Goal: Information Seeking & Learning: Learn about a topic

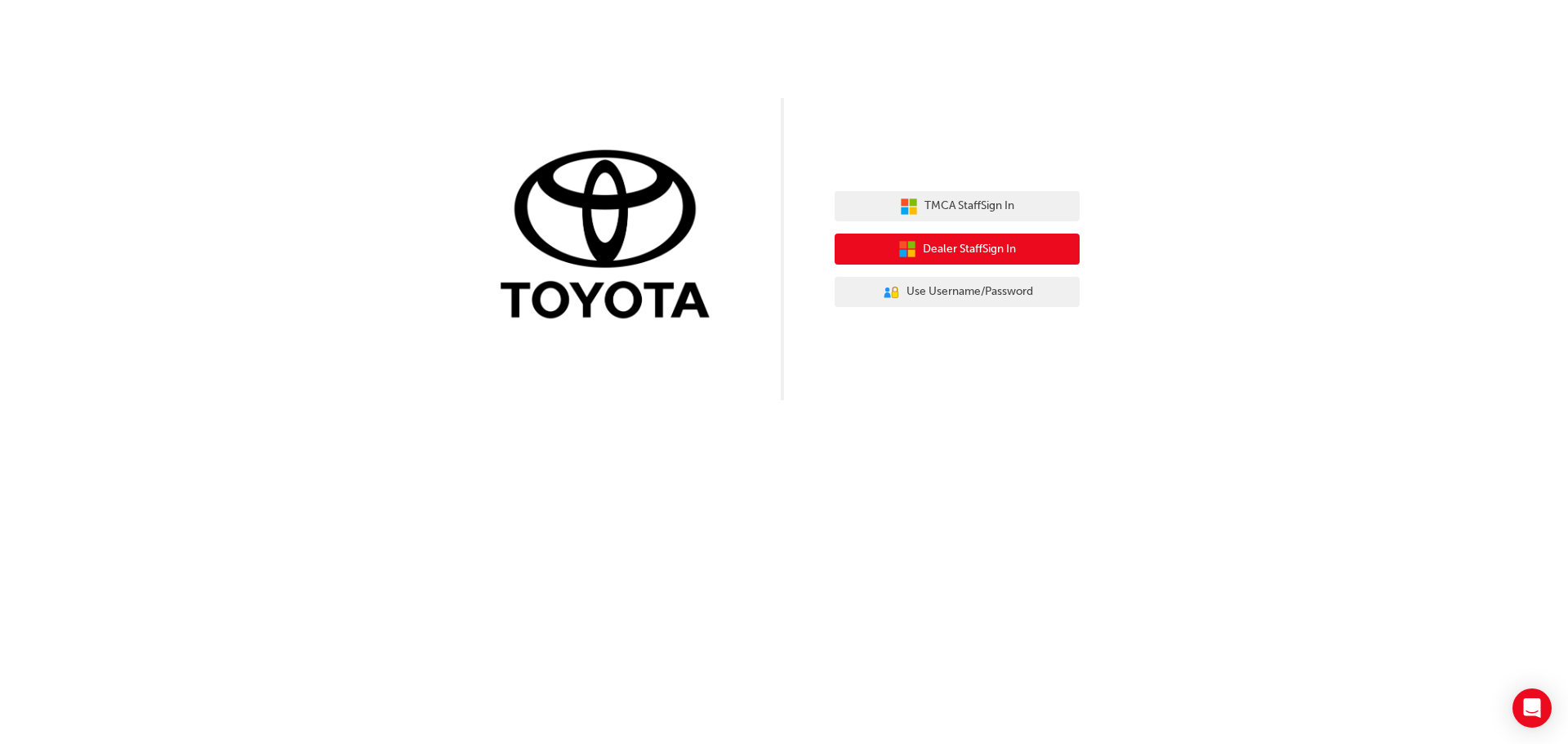
click at [944, 253] on span "Dealer Staff Sign In" at bounding box center [969, 250] width 93 height 19
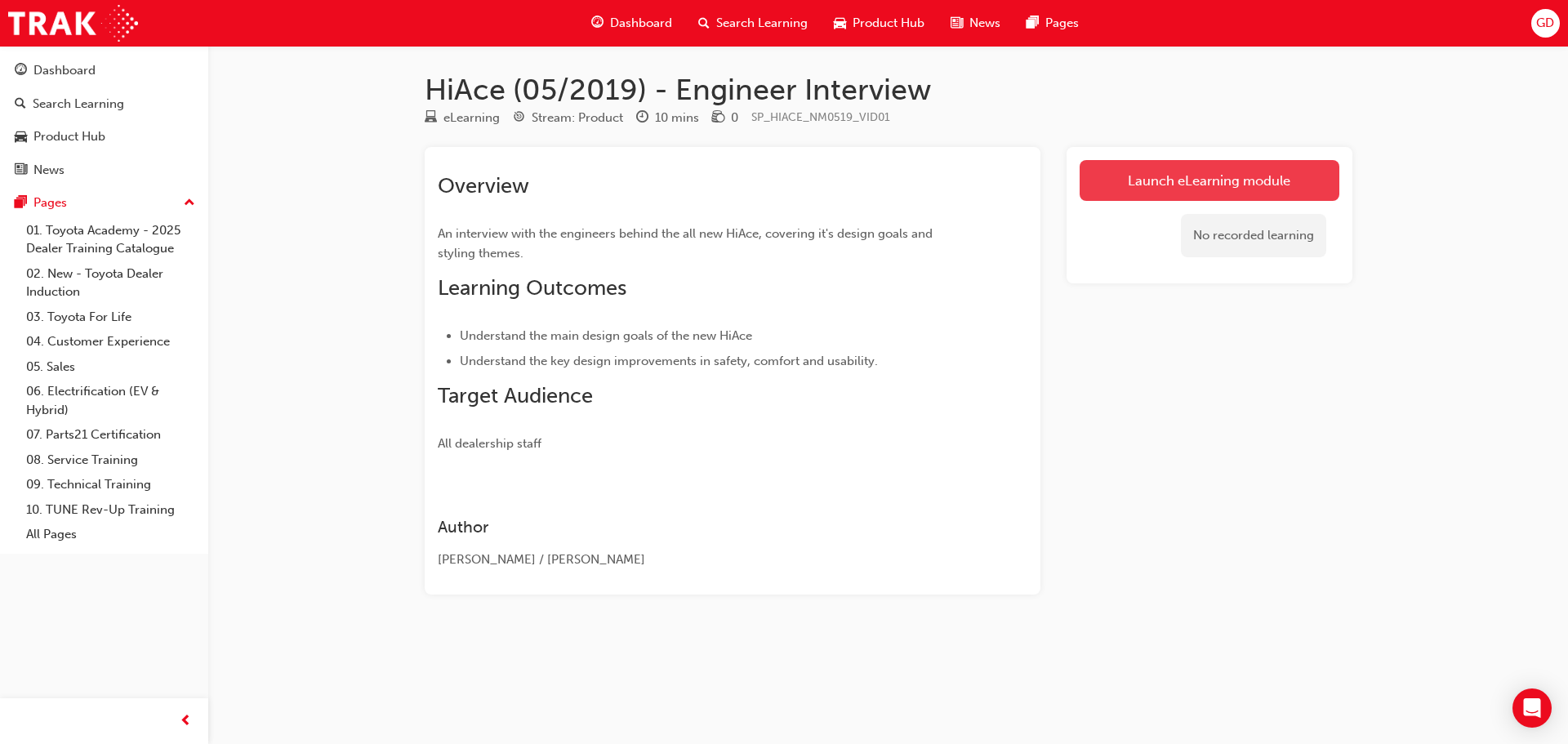
click at [1167, 180] on link "Launch eLearning module" at bounding box center [1210, 180] width 260 height 41
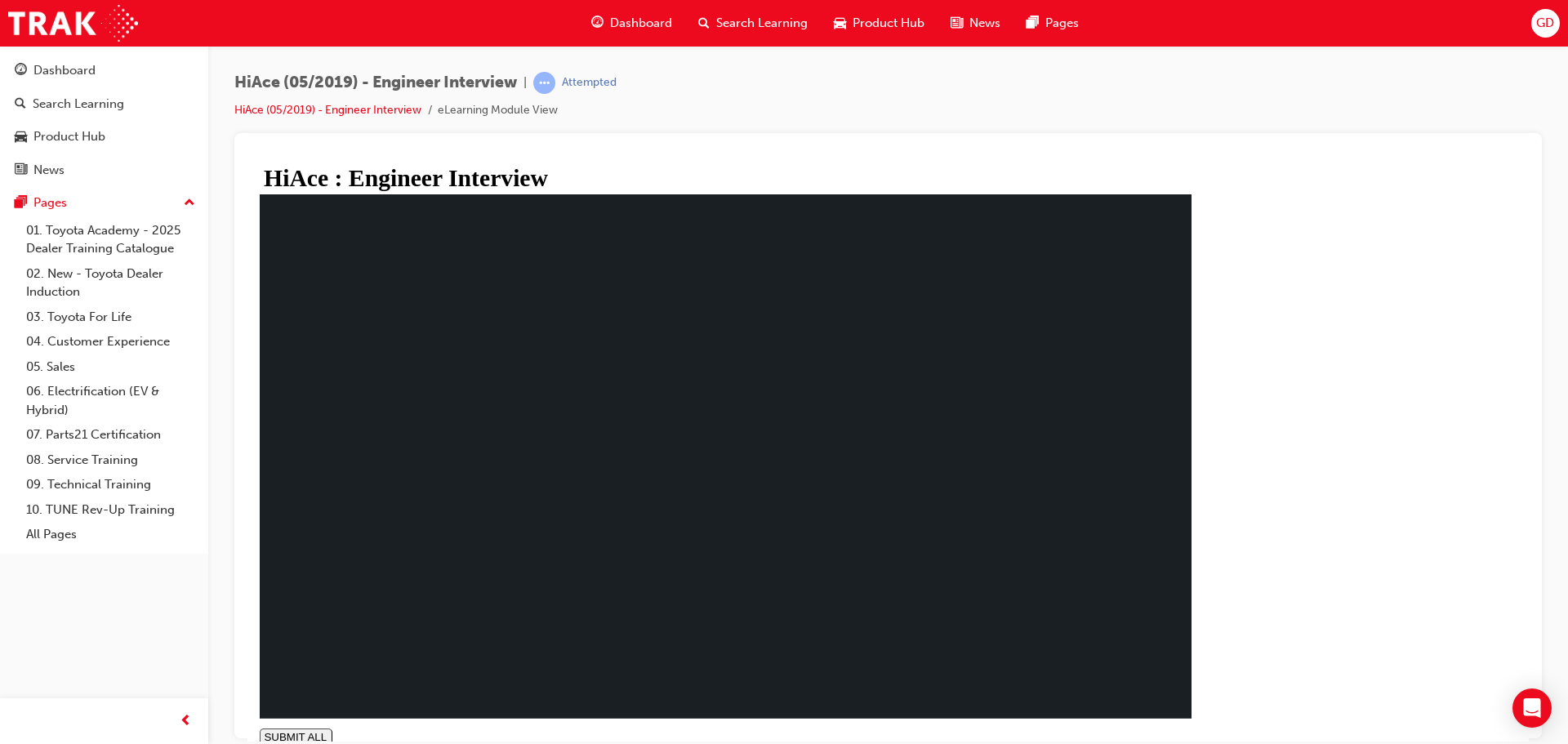
click at [1191, 733] on div "SUBMIT ALL volume pause replay PREV NEXT SUBMIT FINISH" at bounding box center [726, 469] width 932 height 552
type input "0.007"
click at [1191, 728] on div "SUBMIT ALL volume PREV NEXT SUBMIT FINISH" at bounding box center [726, 736] width 932 height 17
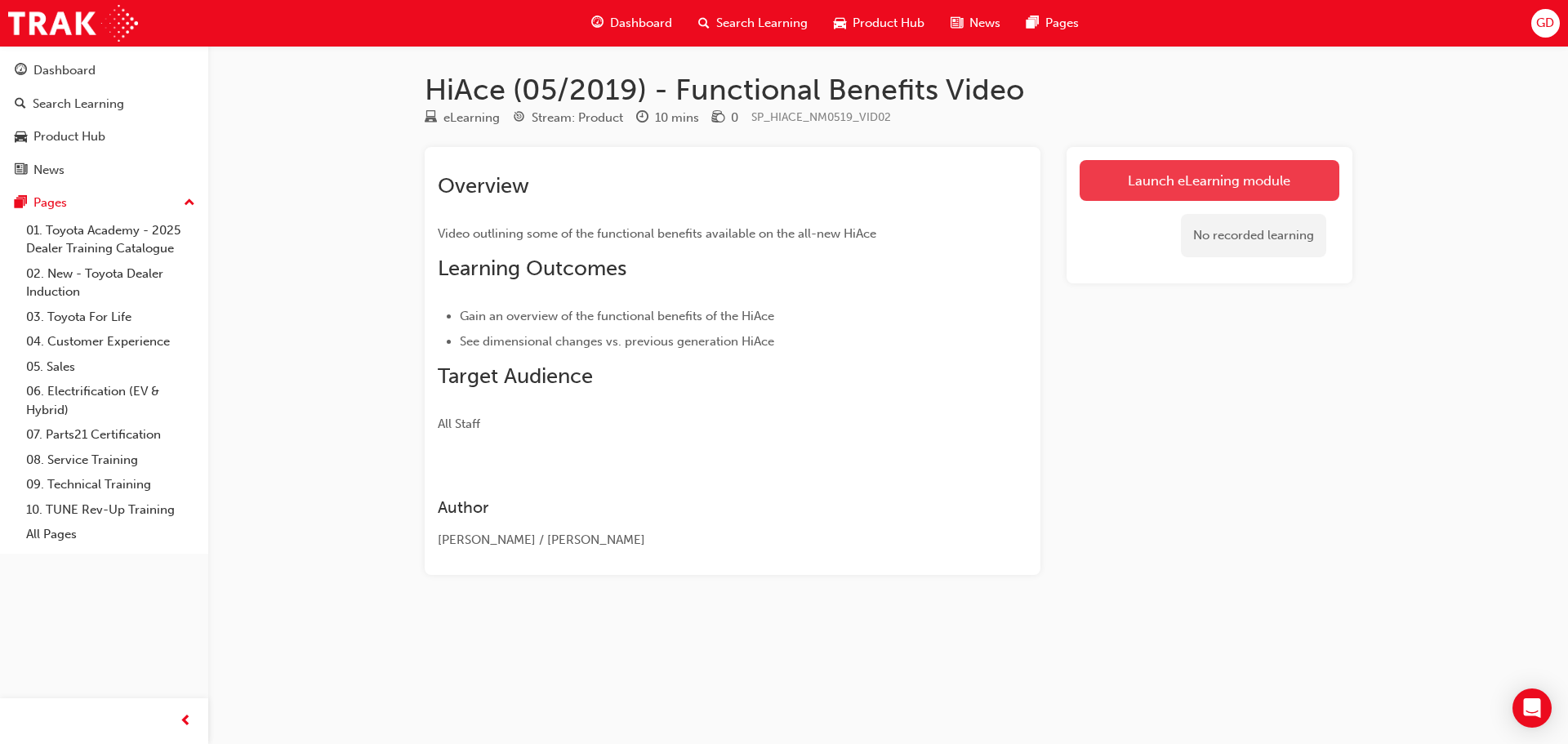
click at [1219, 177] on link "Launch eLearning module" at bounding box center [1210, 180] width 260 height 41
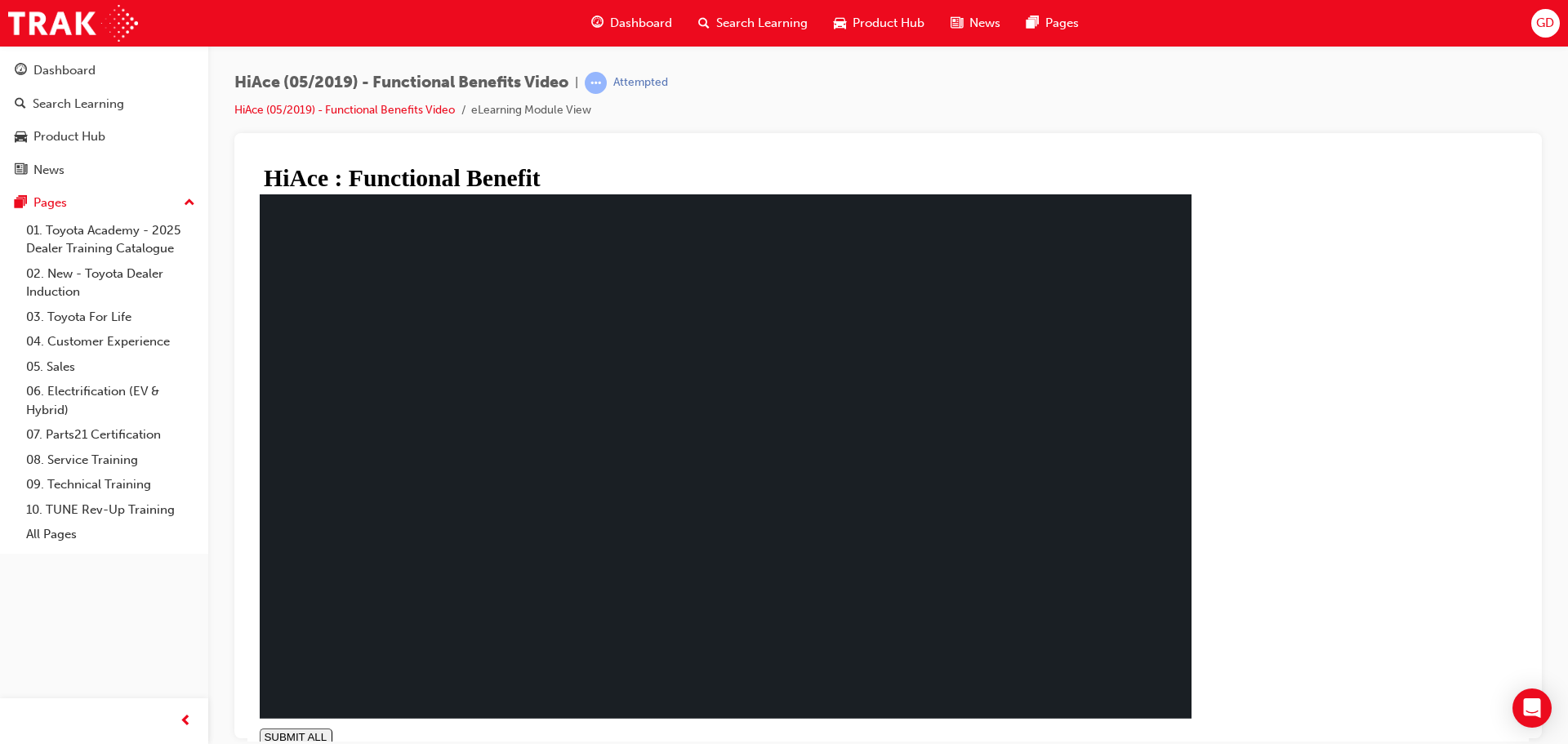
type input "0.013"
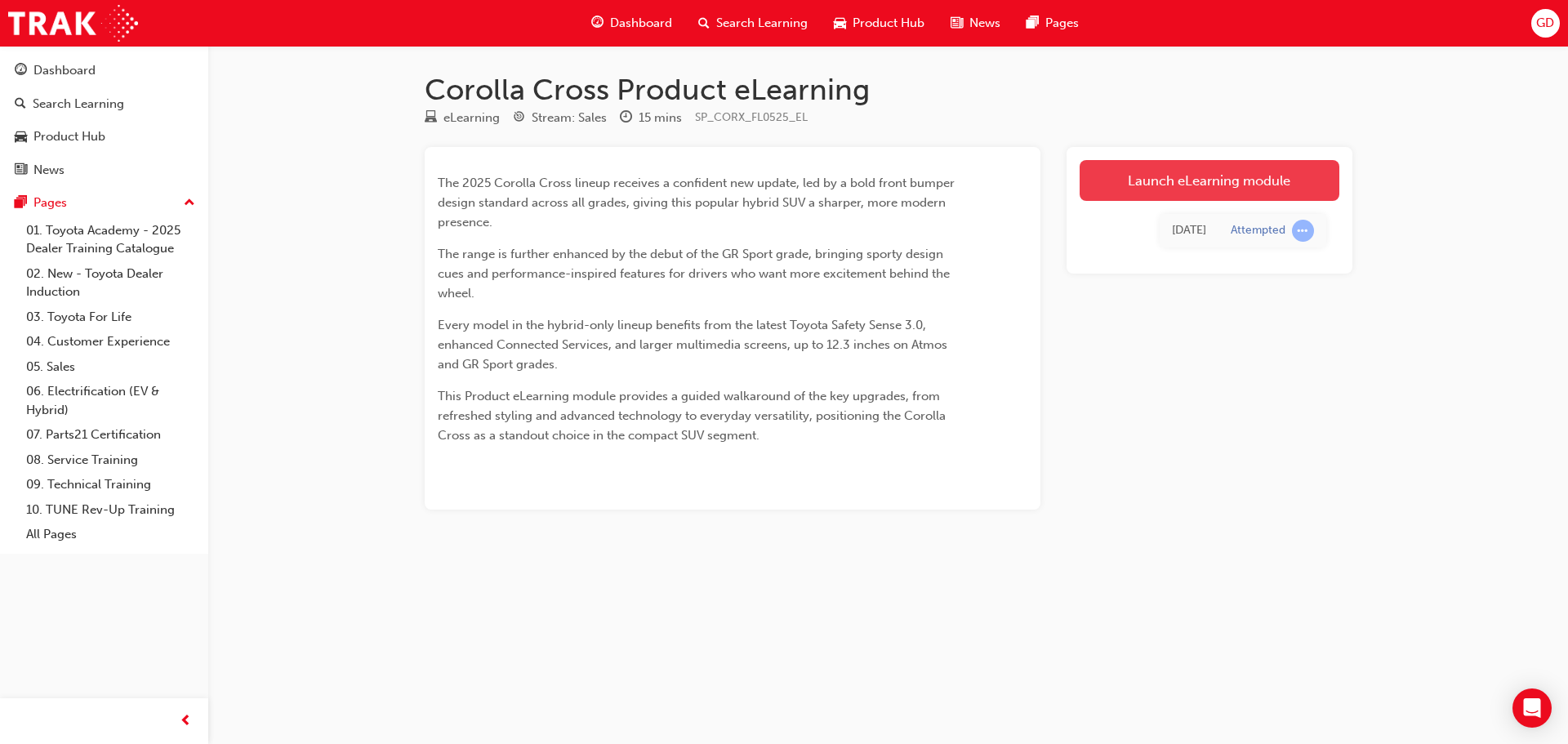
click at [1262, 174] on link "Launch eLearning module" at bounding box center [1210, 180] width 260 height 41
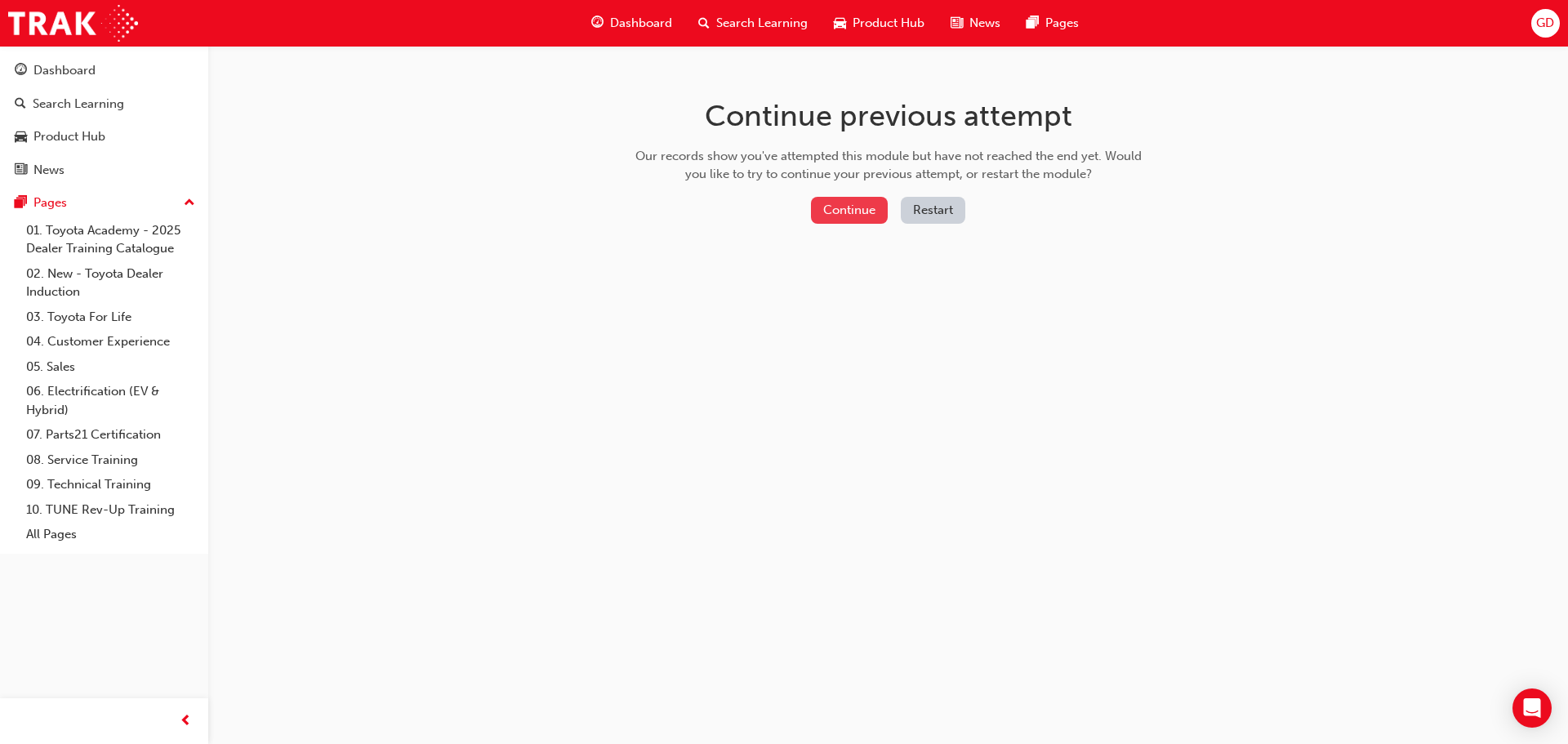
click at [837, 204] on button "Continue" at bounding box center [849, 210] width 77 height 27
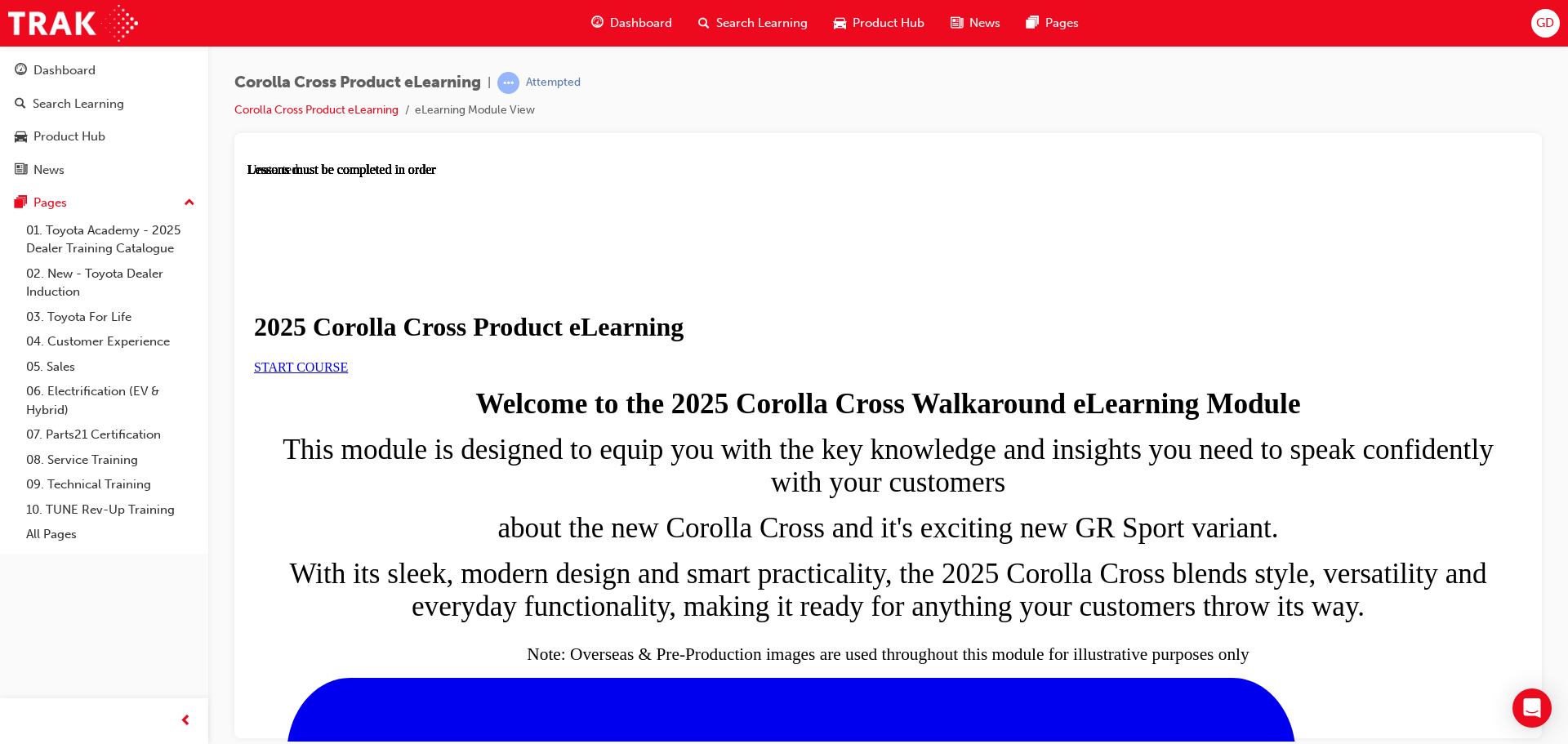
click at [348, 373] on span "START COURSE" at bounding box center [301, 366] width 94 height 14
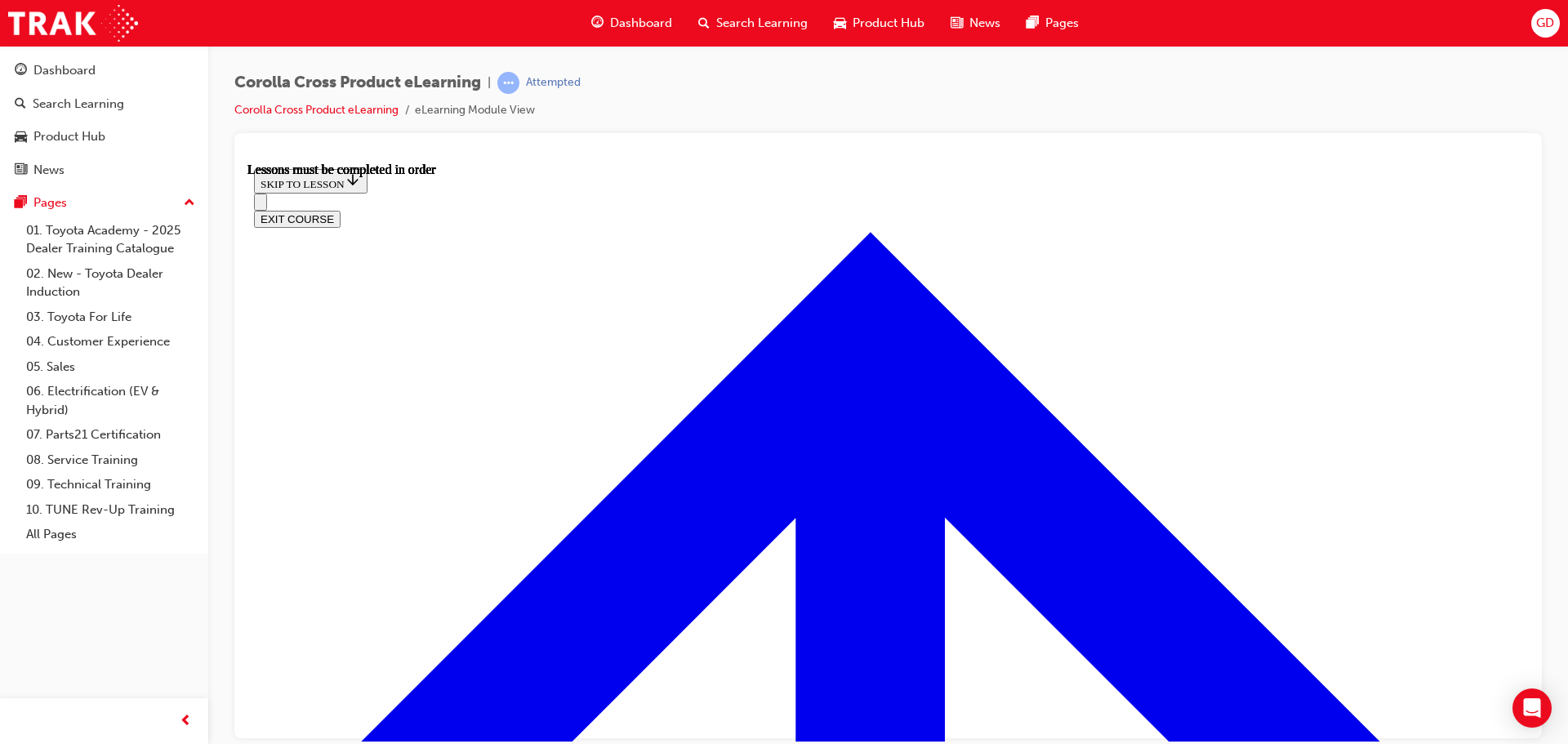
scroll to position [936, 0]
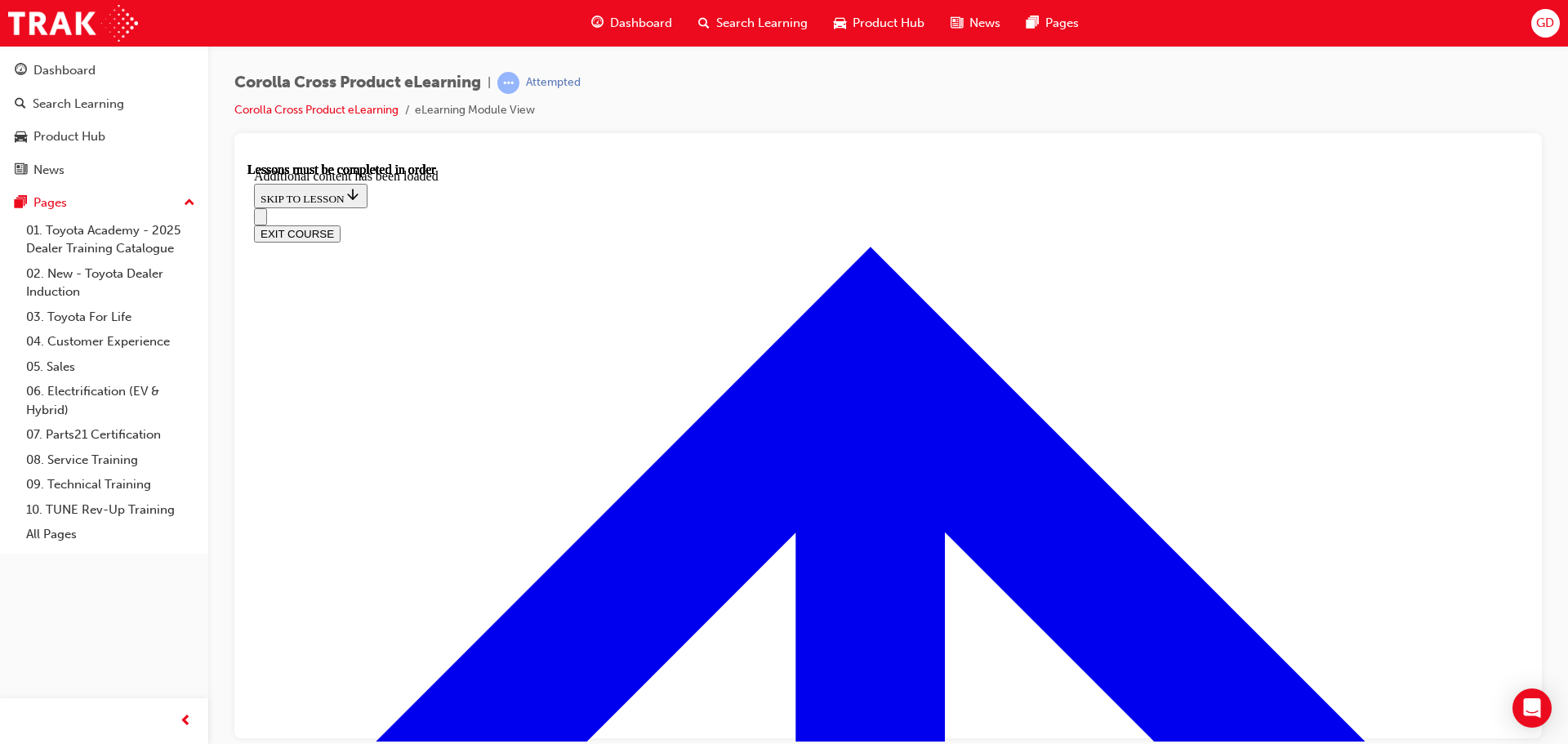
scroll to position [2749, 0]
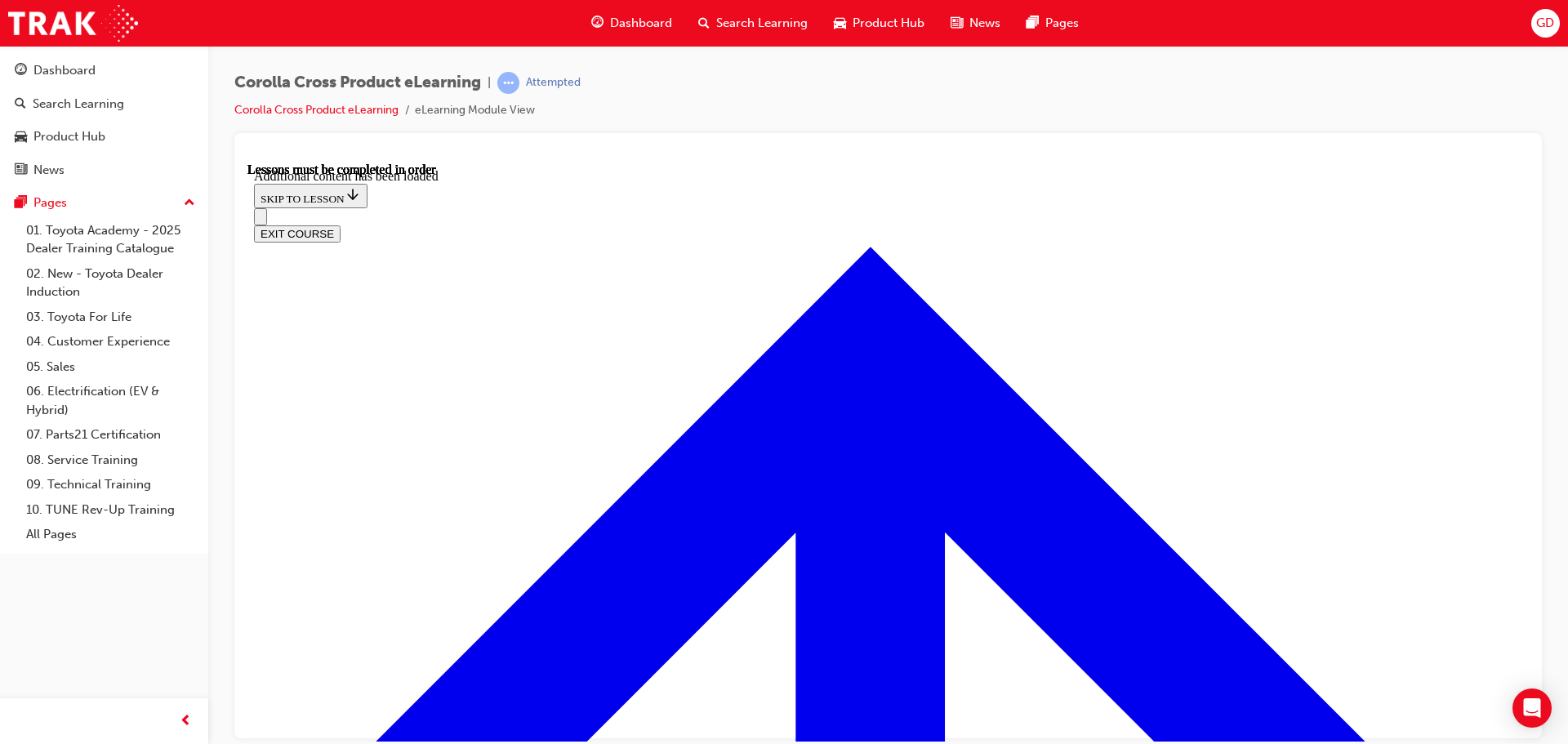
radio input "true"
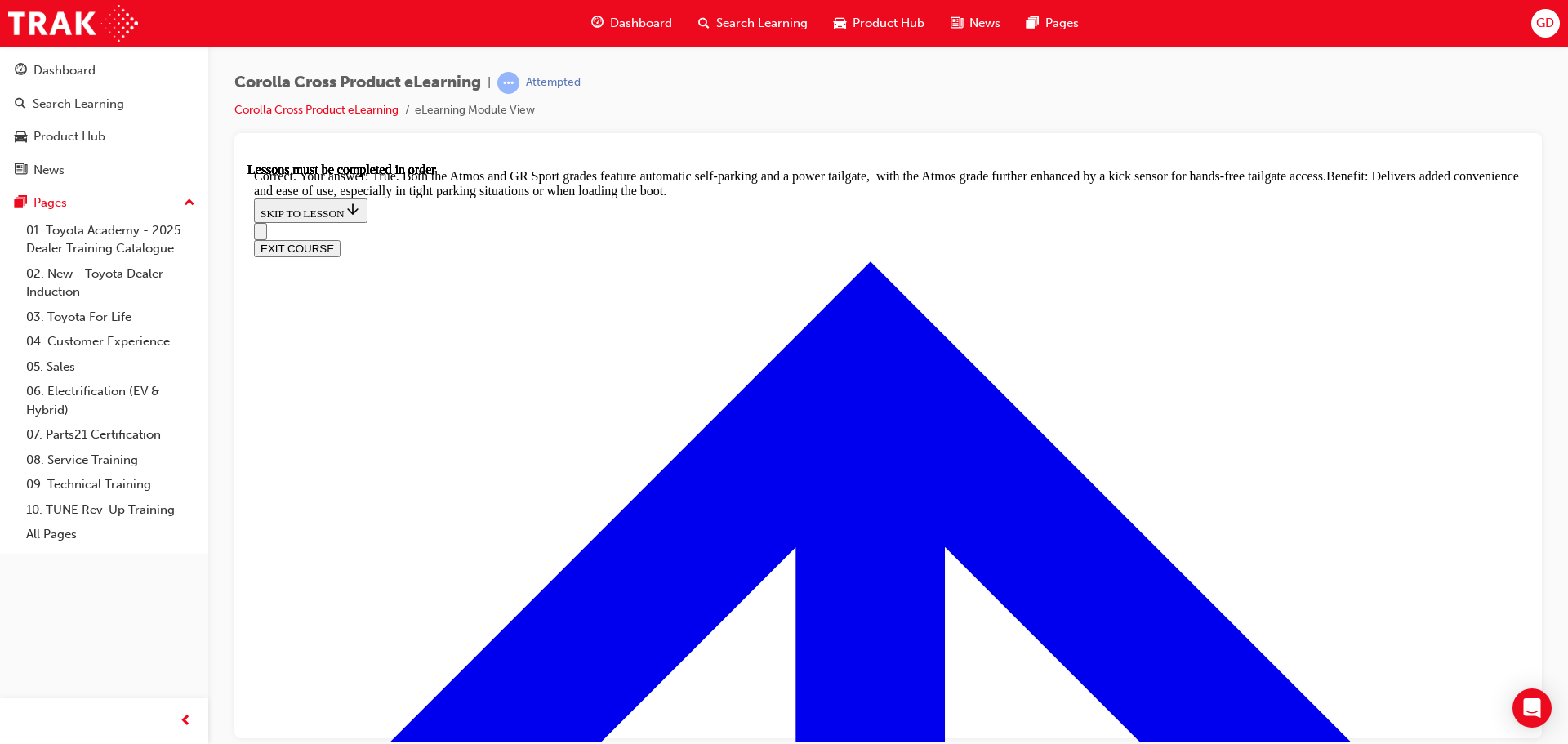
scroll to position [3563, 0]
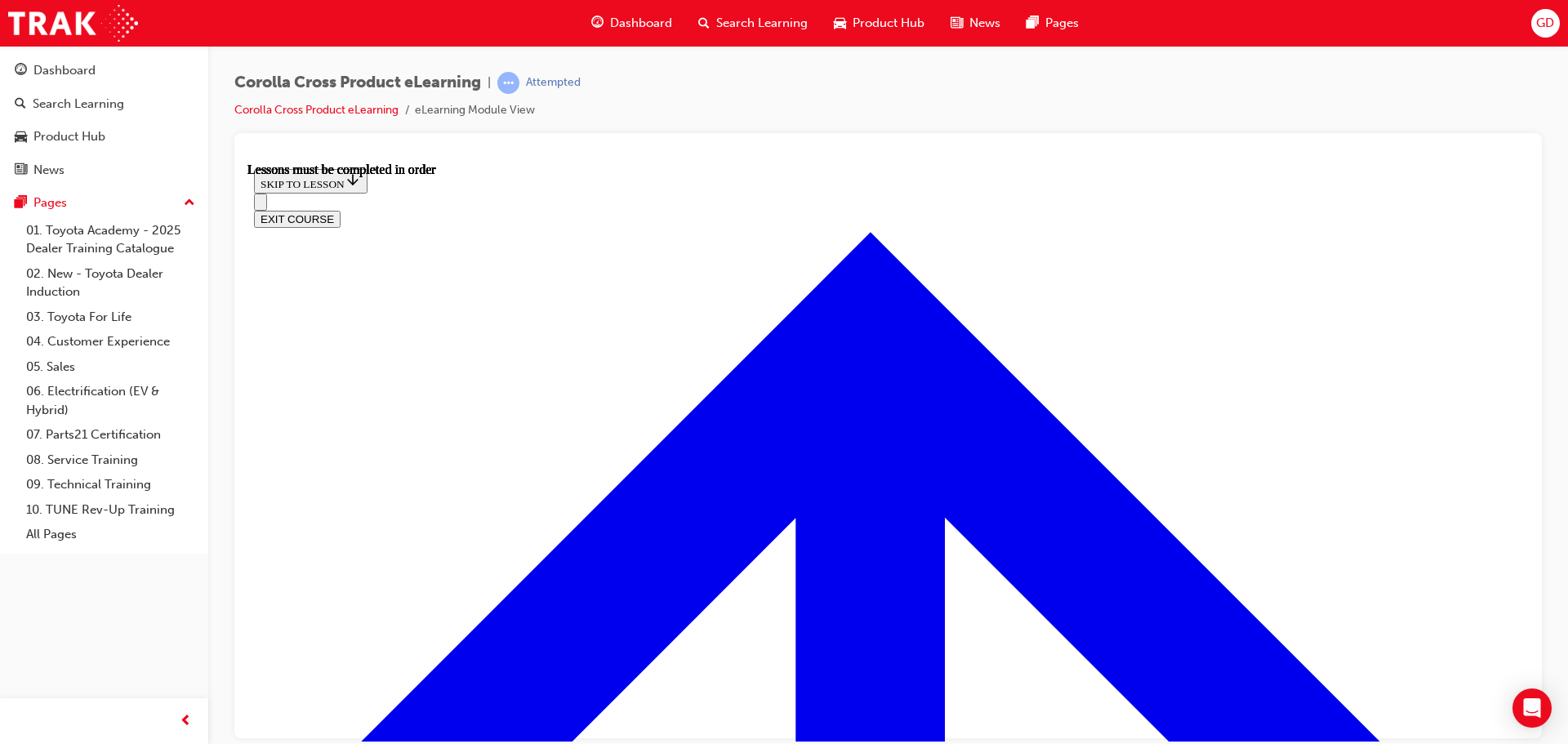
scroll to position [1453, 0]
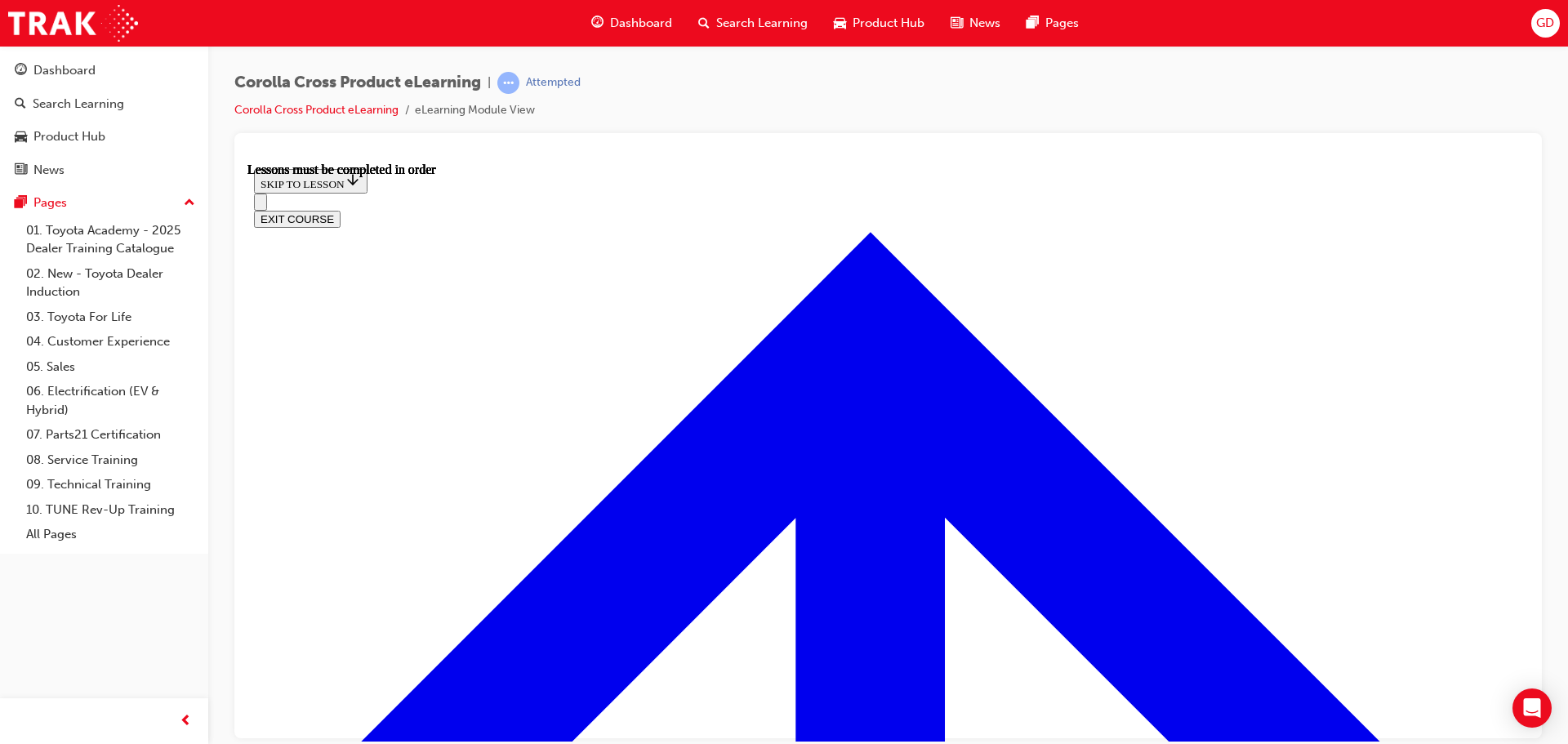
scroll to position [1117, 0]
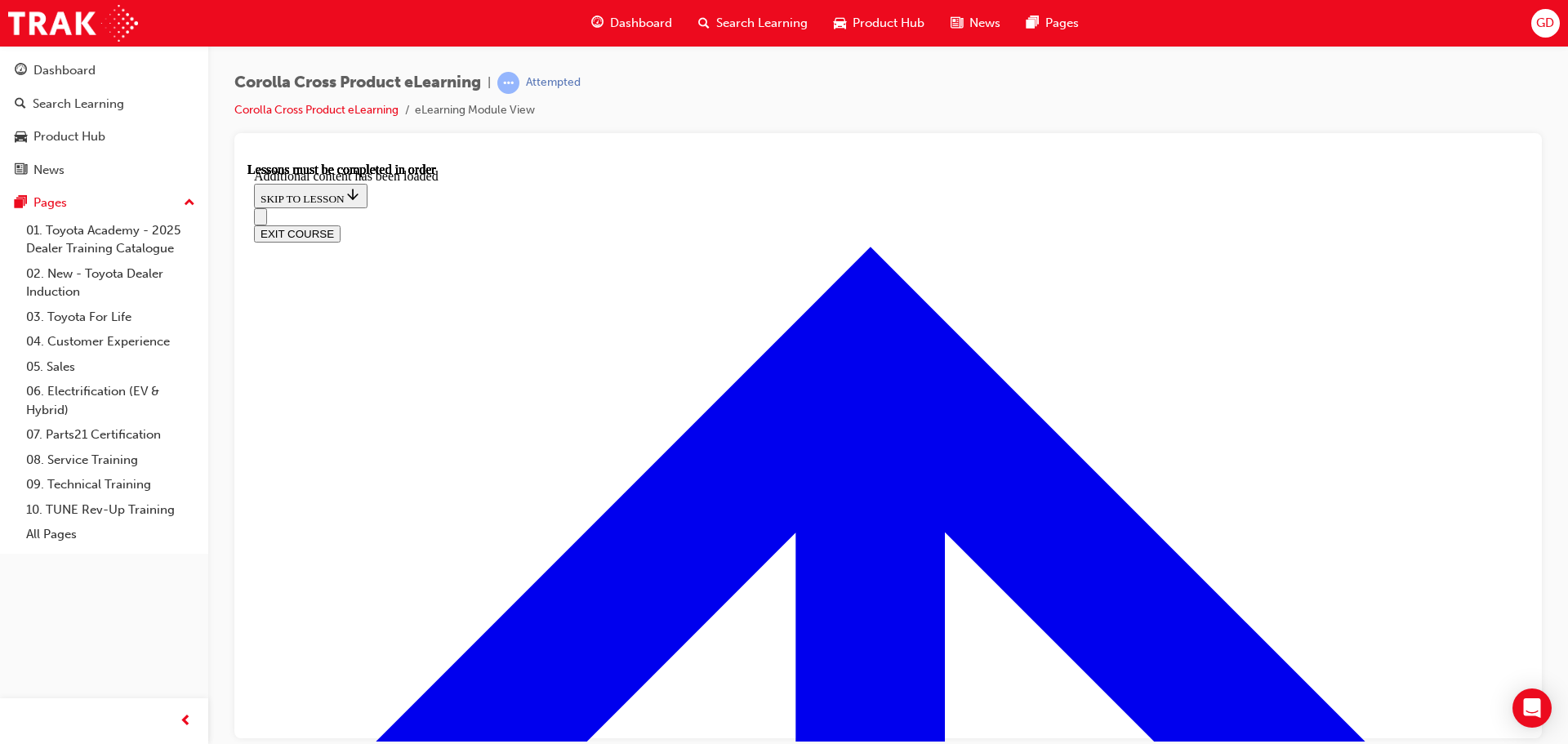
scroll to position [2427, 0]
radio input "true"
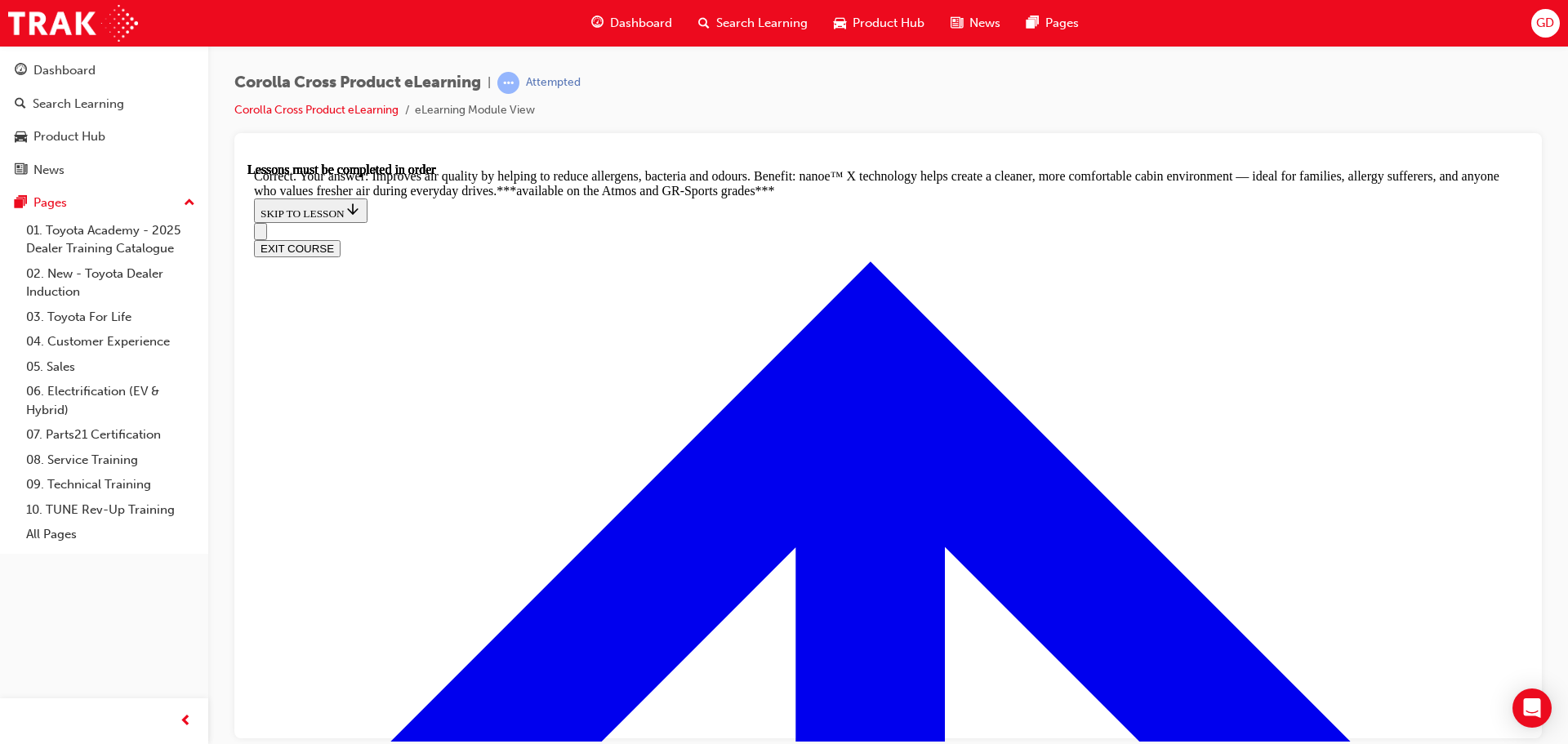
scroll to position [3162, 0]
radio input "true"
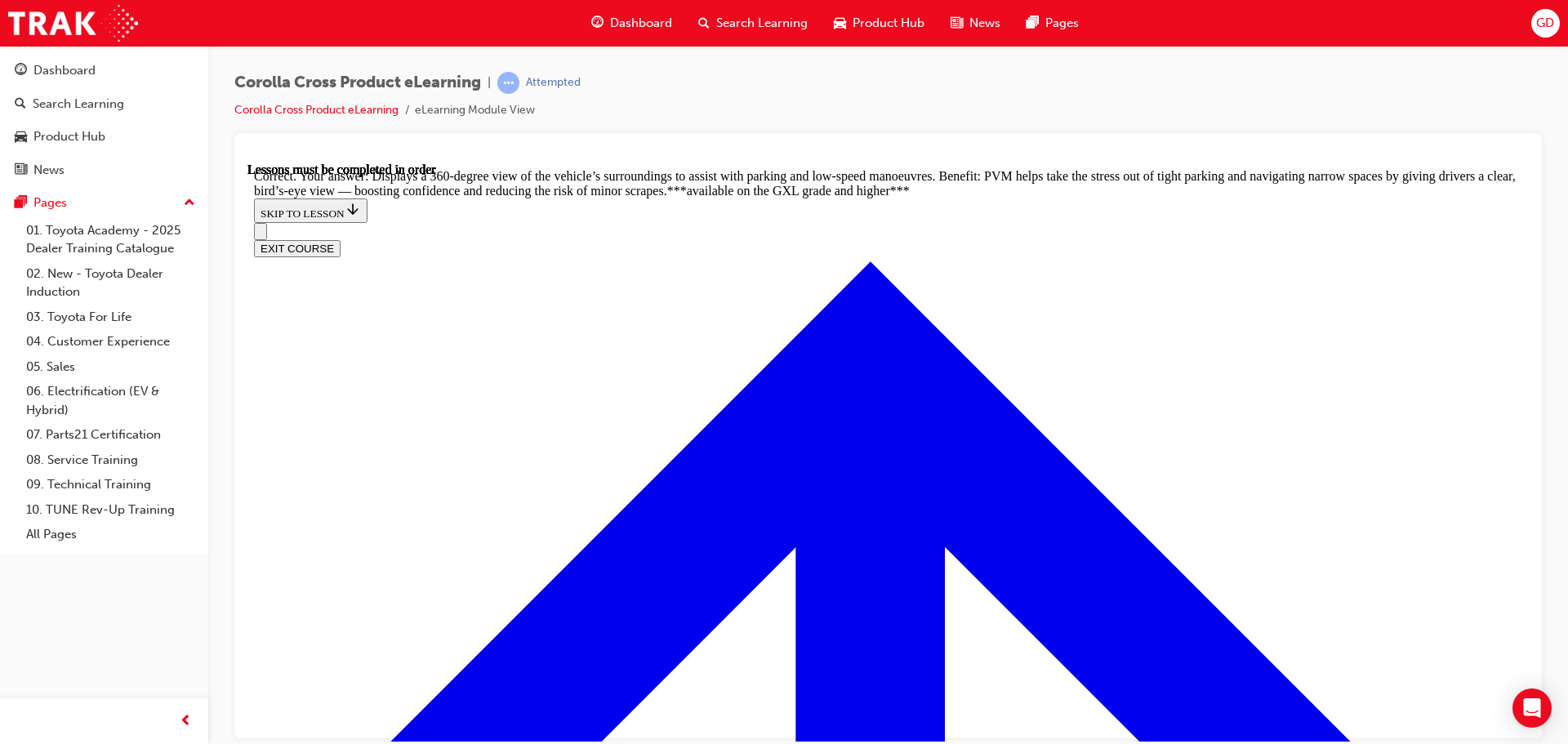
scroll to position [3673, 0]
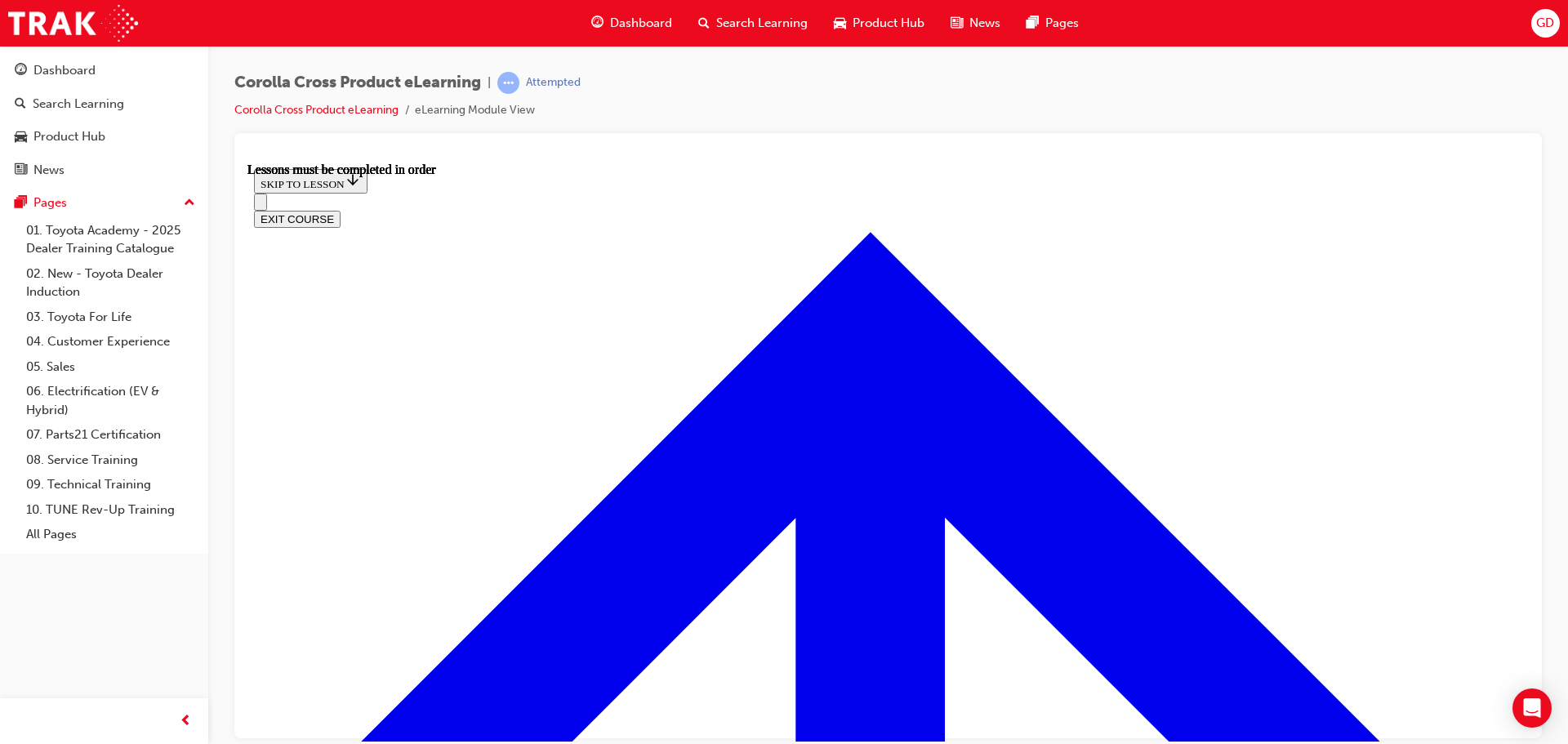
scroll to position [1489, 0]
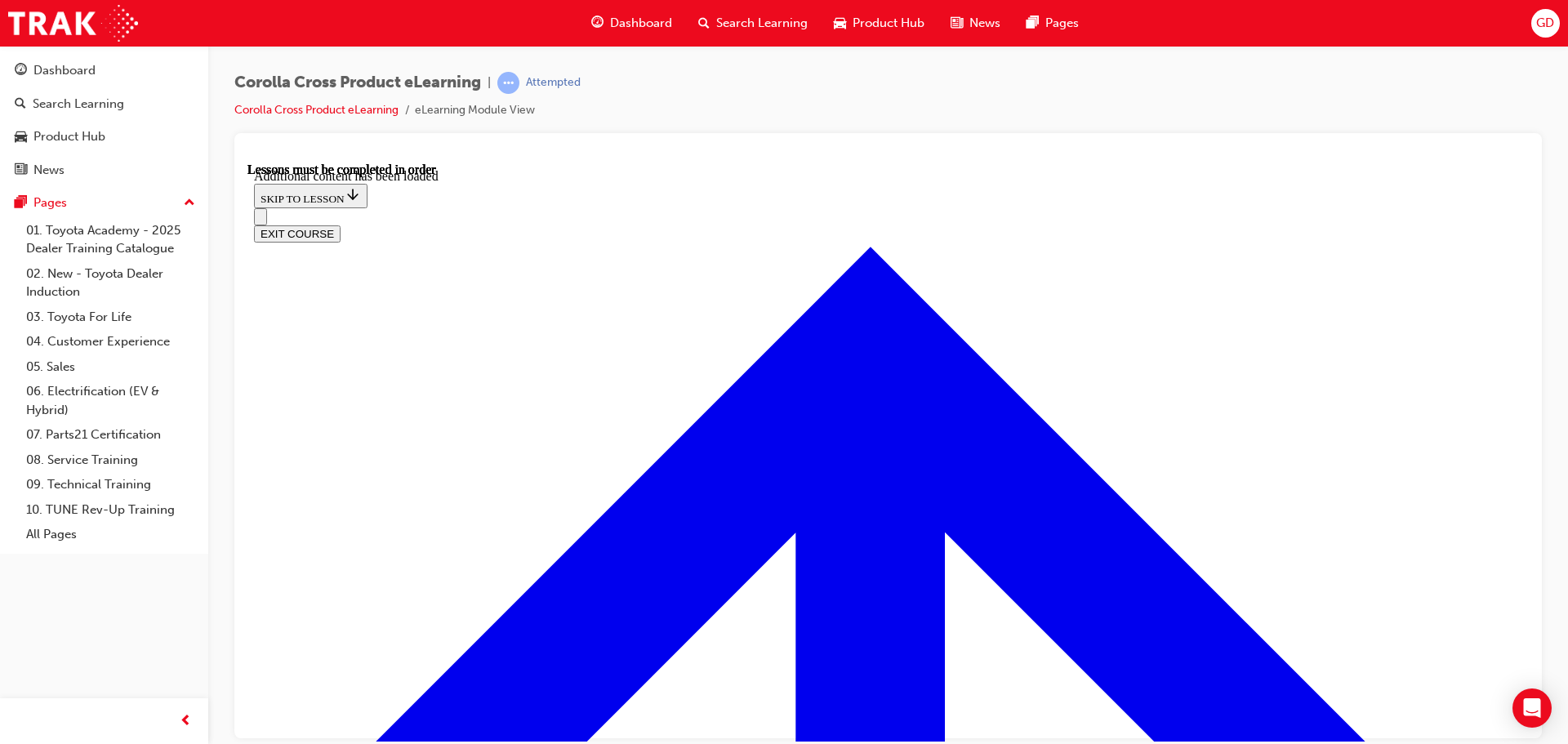
scroll to position [2463, 0]
radio input "true"
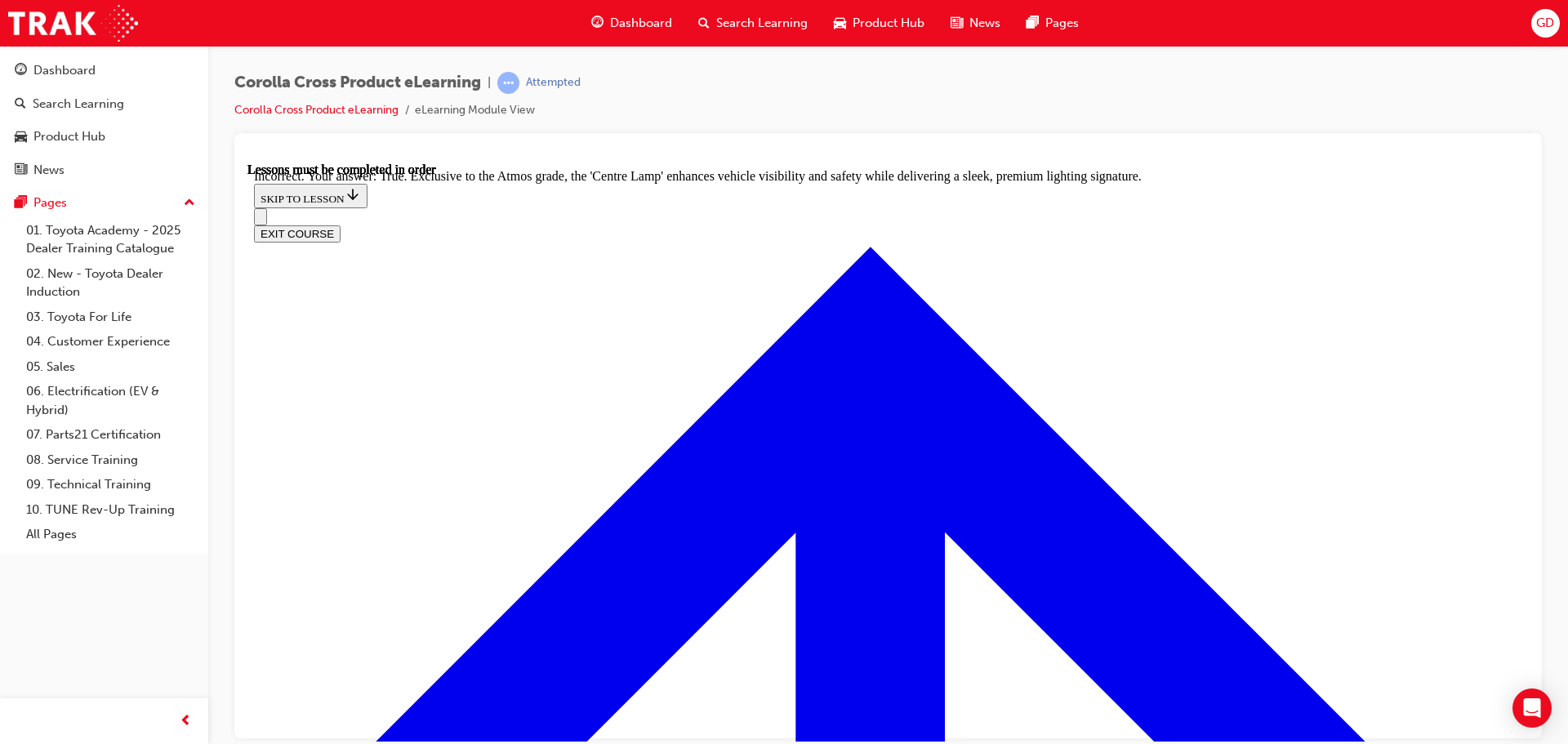
scroll to position [2843, 0]
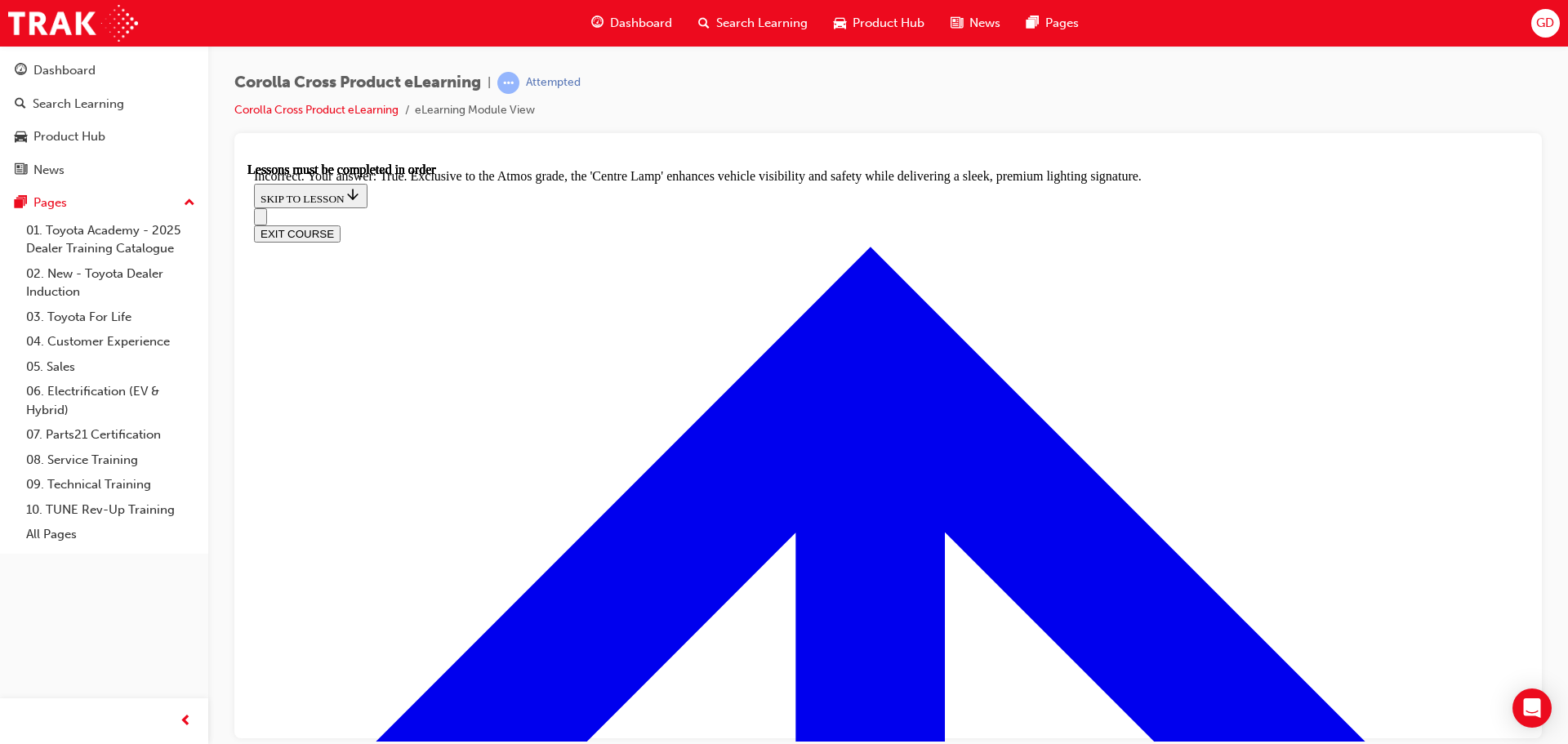
radio input "true"
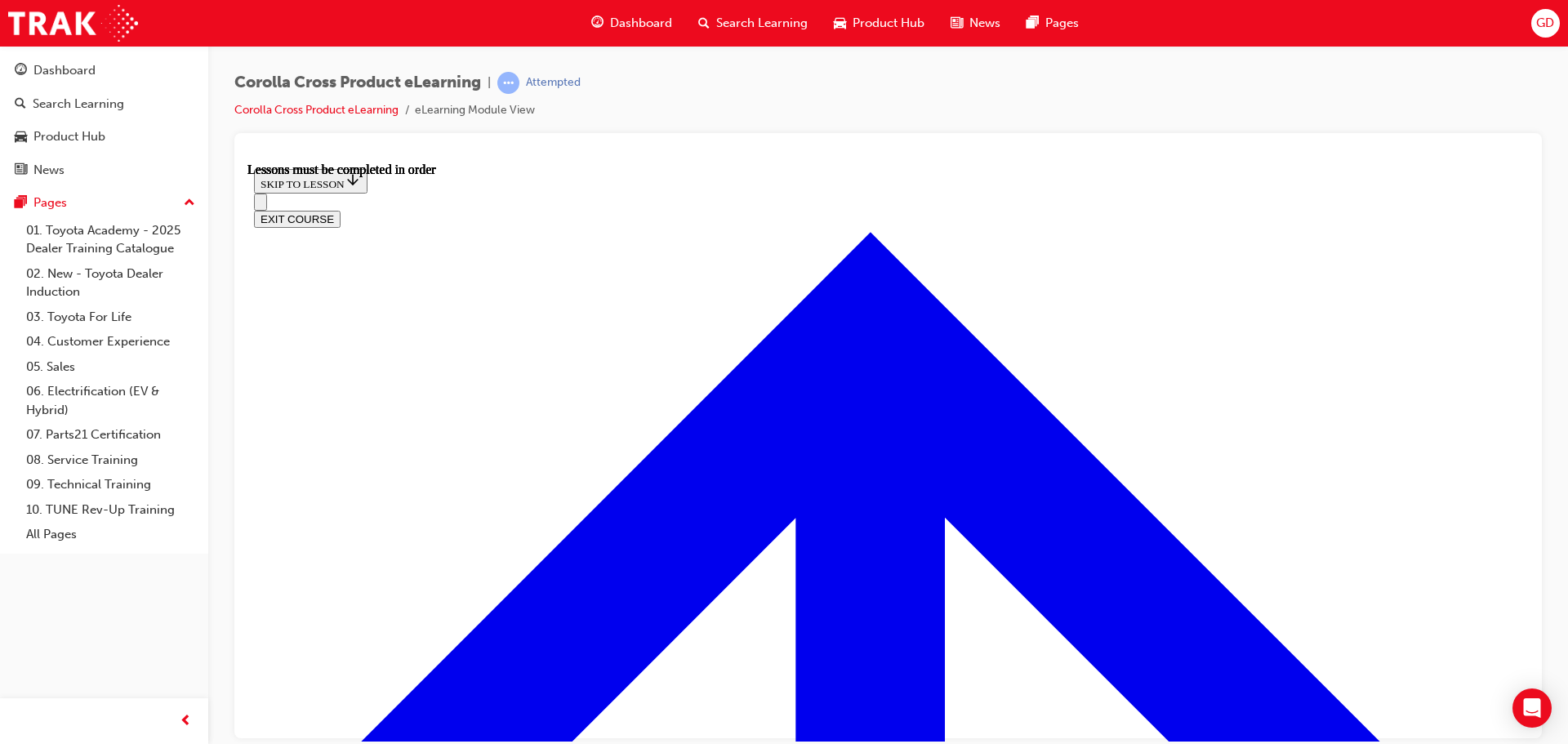
scroll to position [1267, 0]
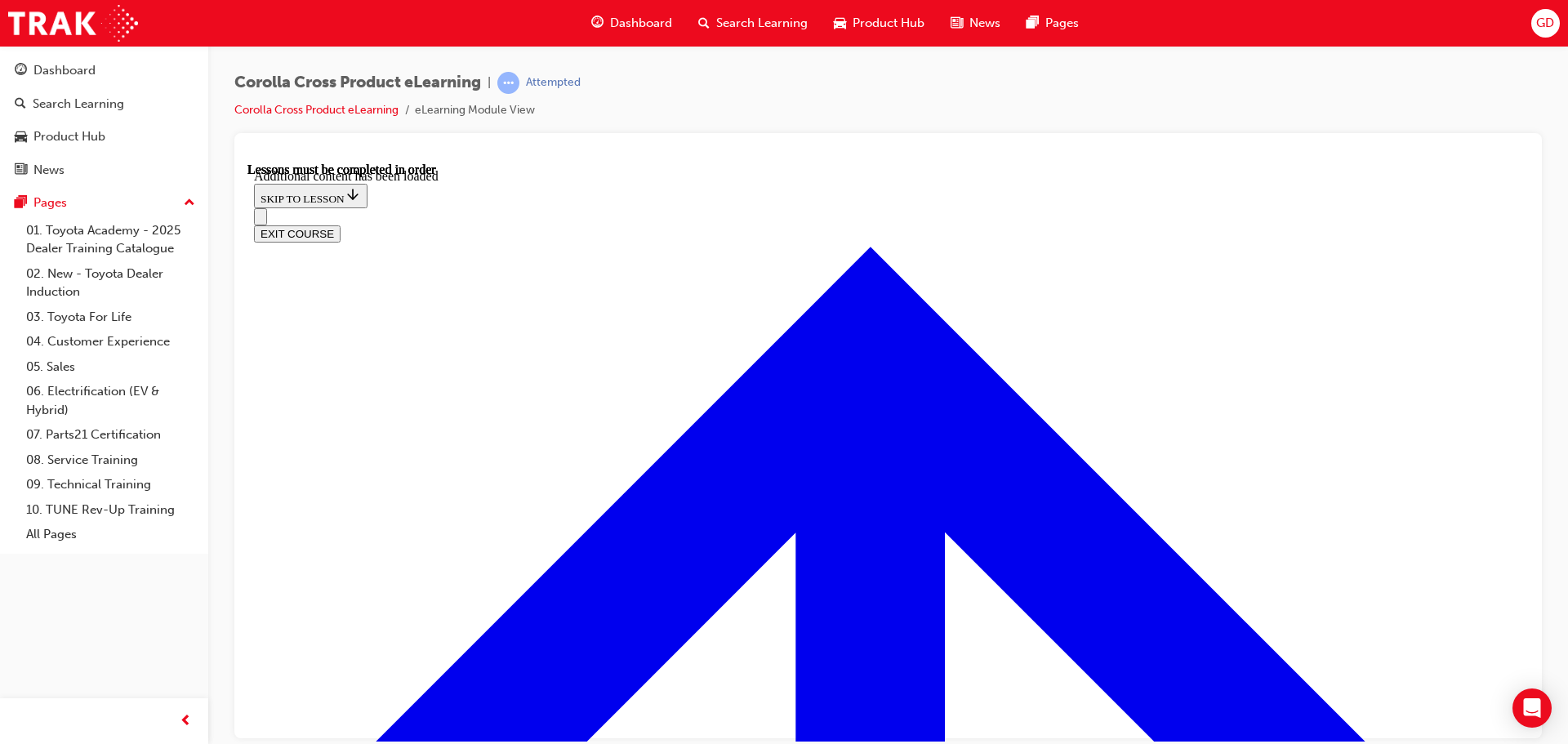
scroll to position [1997, 0]
radio input "true"
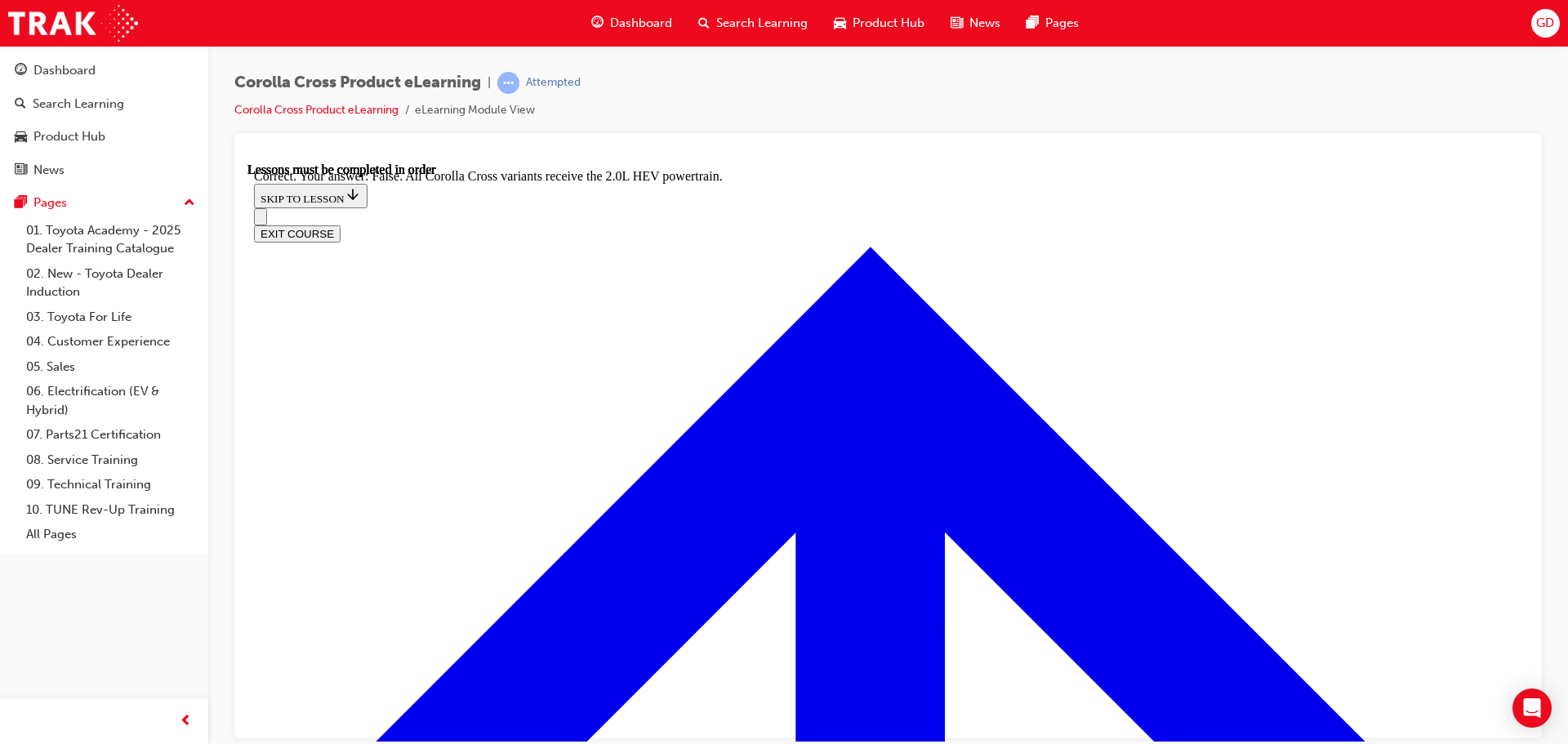
scroll to position [2291, 0]
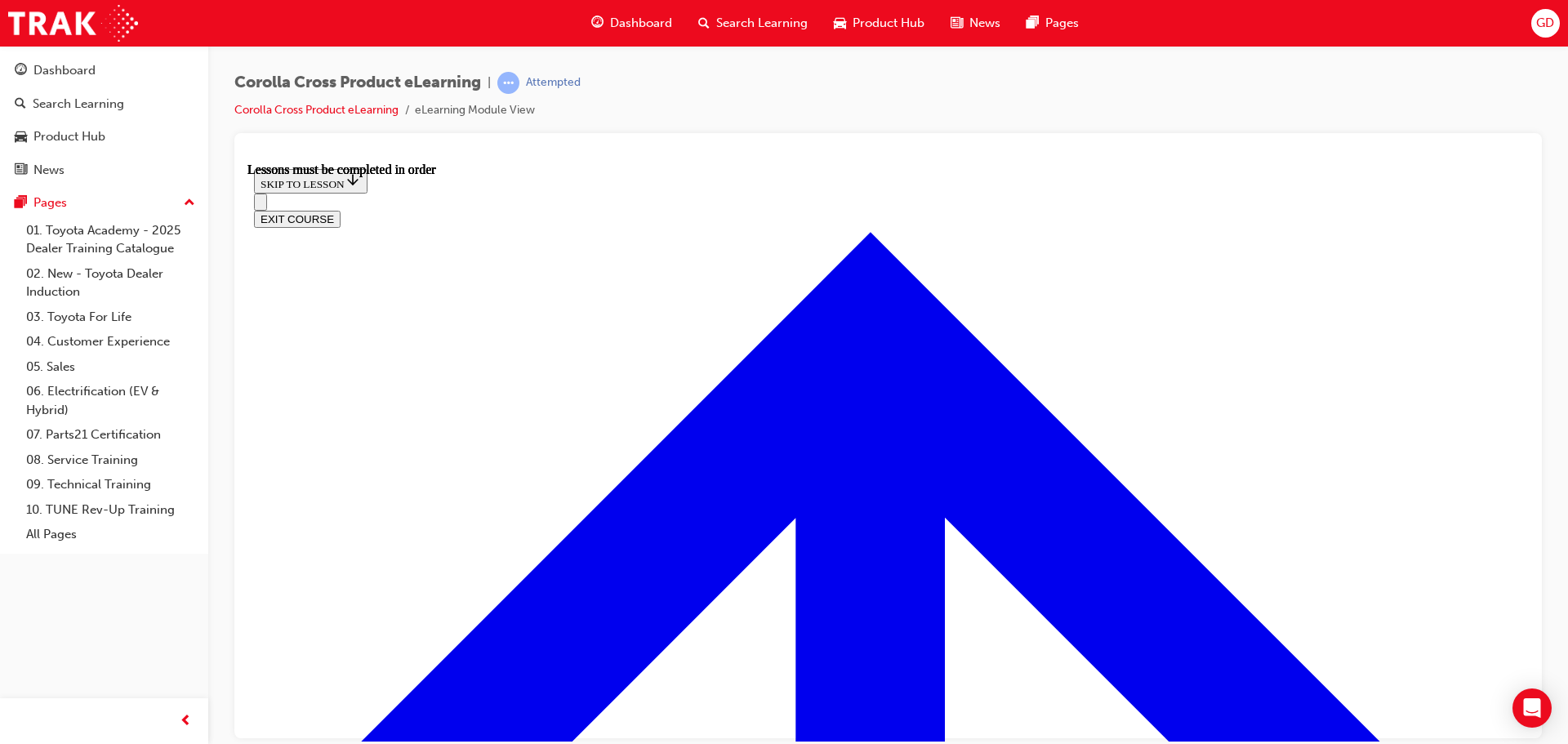
scroll to position [1445, 0]
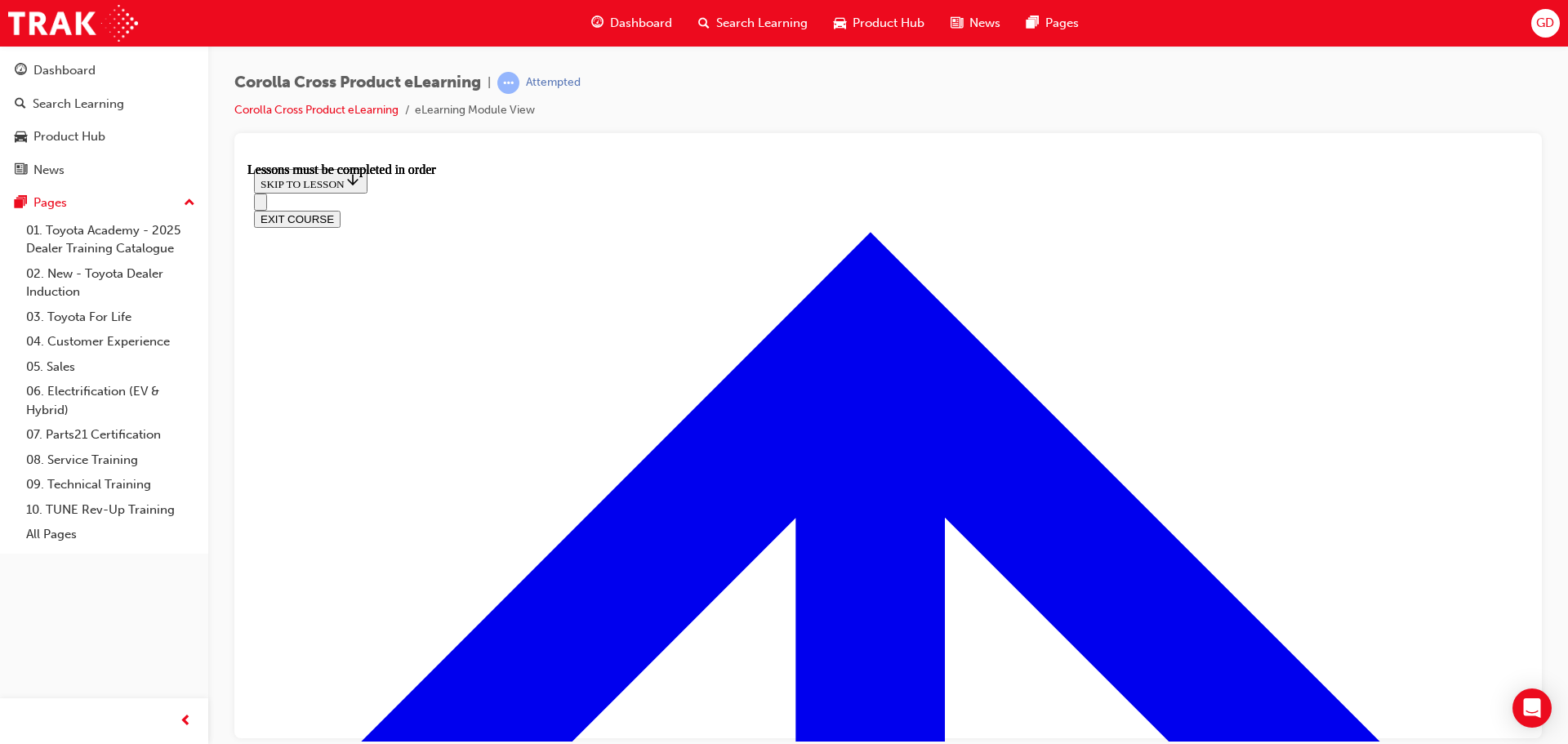
scroll to position [1449, 0]
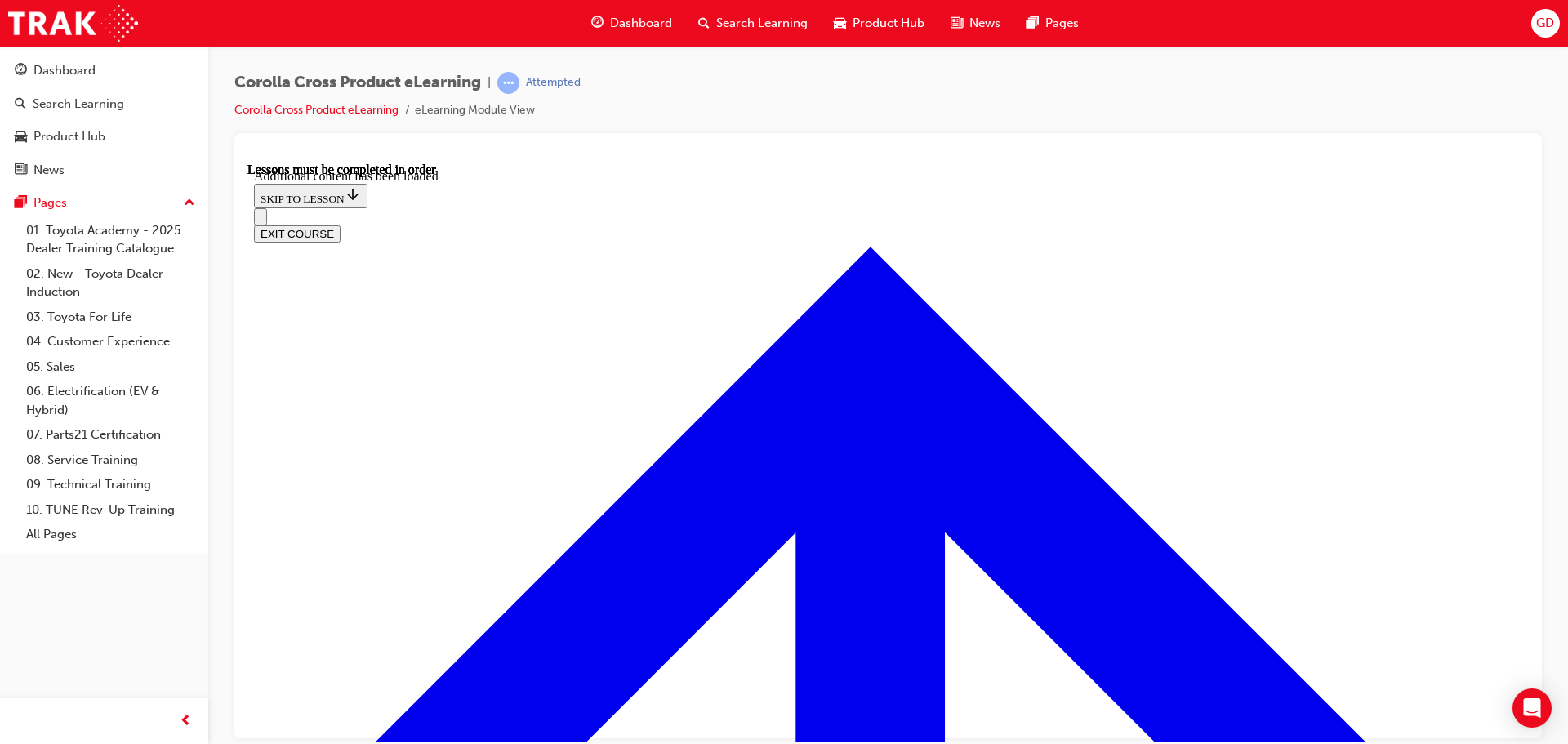
scroll to position [2040, 0]
radio input "true"
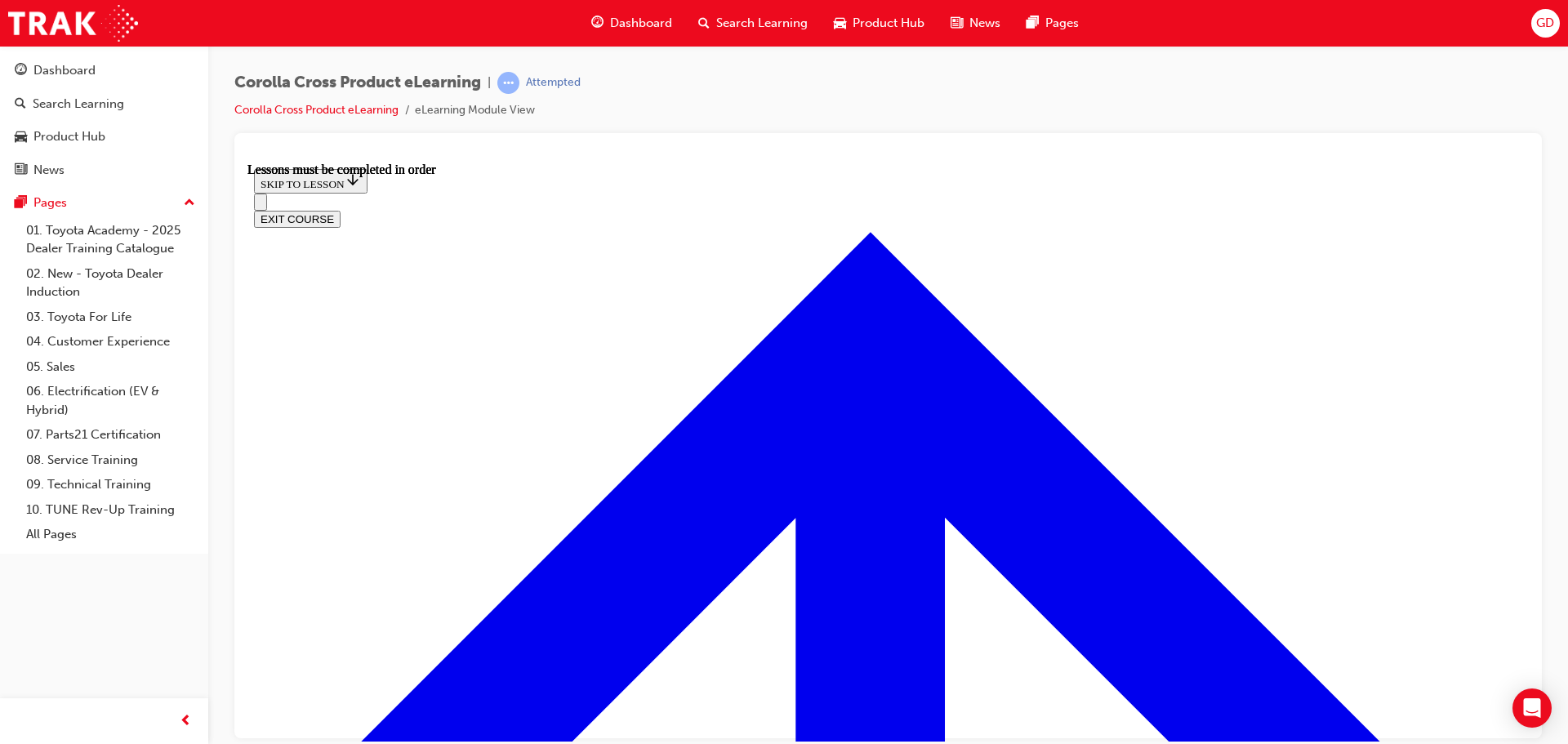
scroll to position [1282, 0]
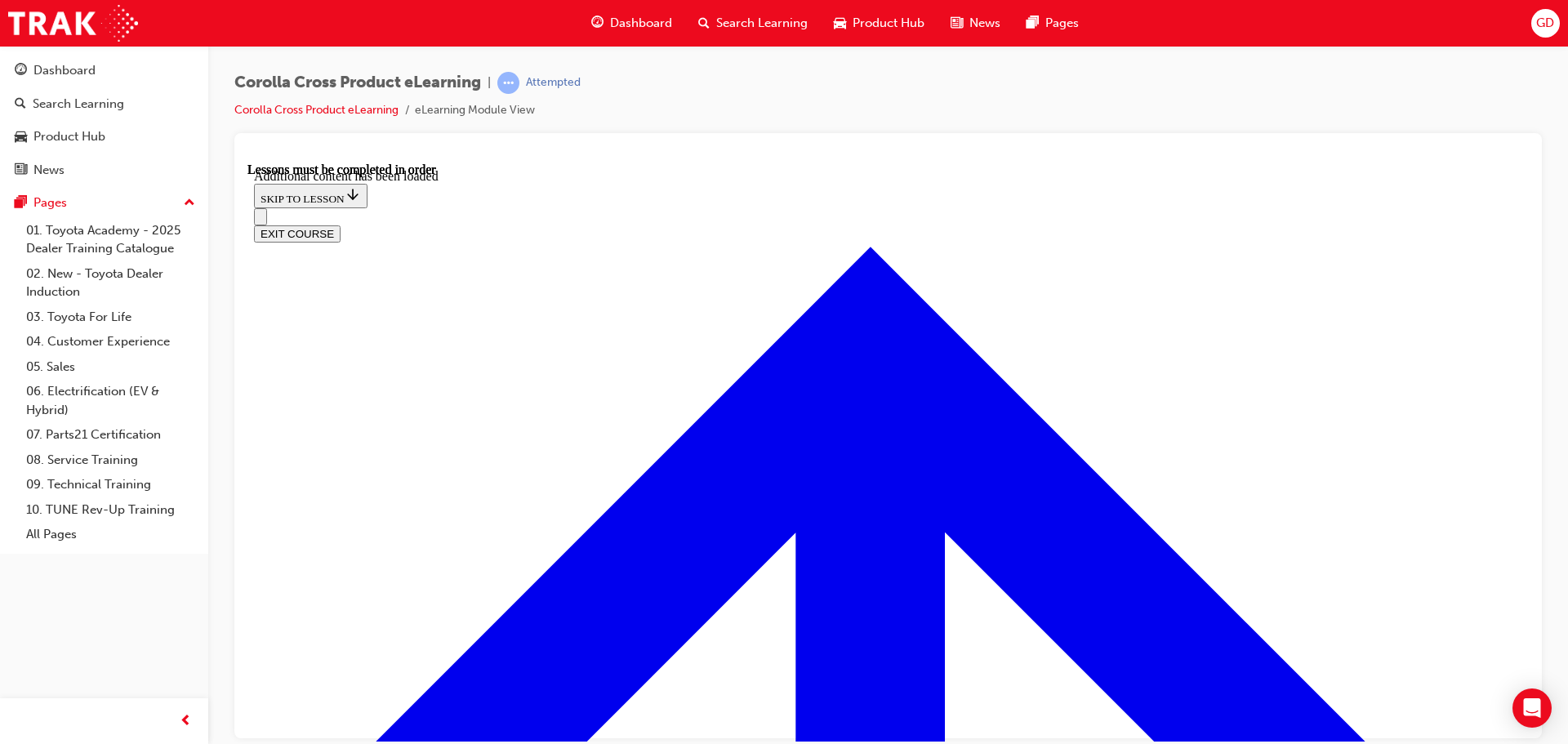
scroll to position [2444, 0]
radio input "true"
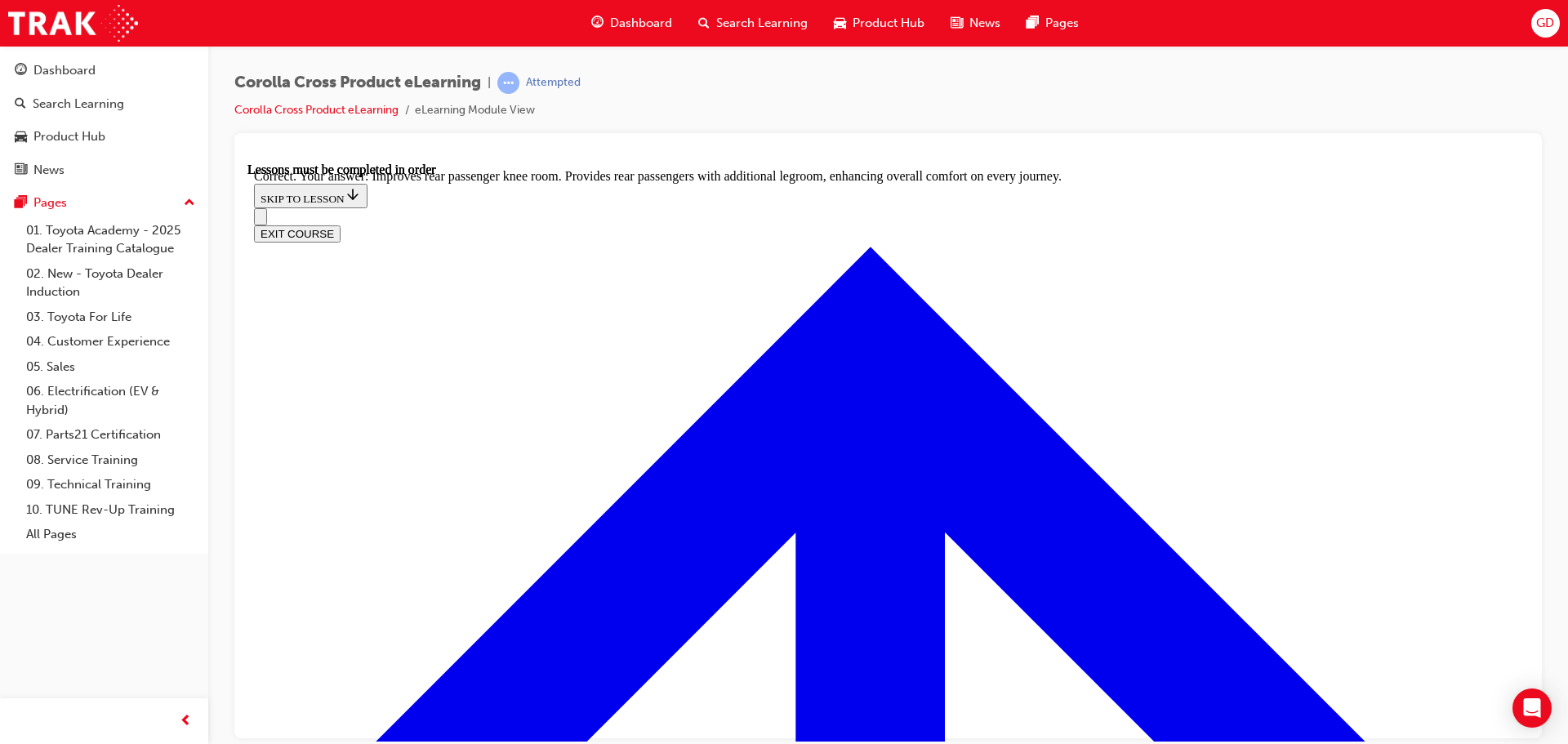
scroll to position [3016, 0]
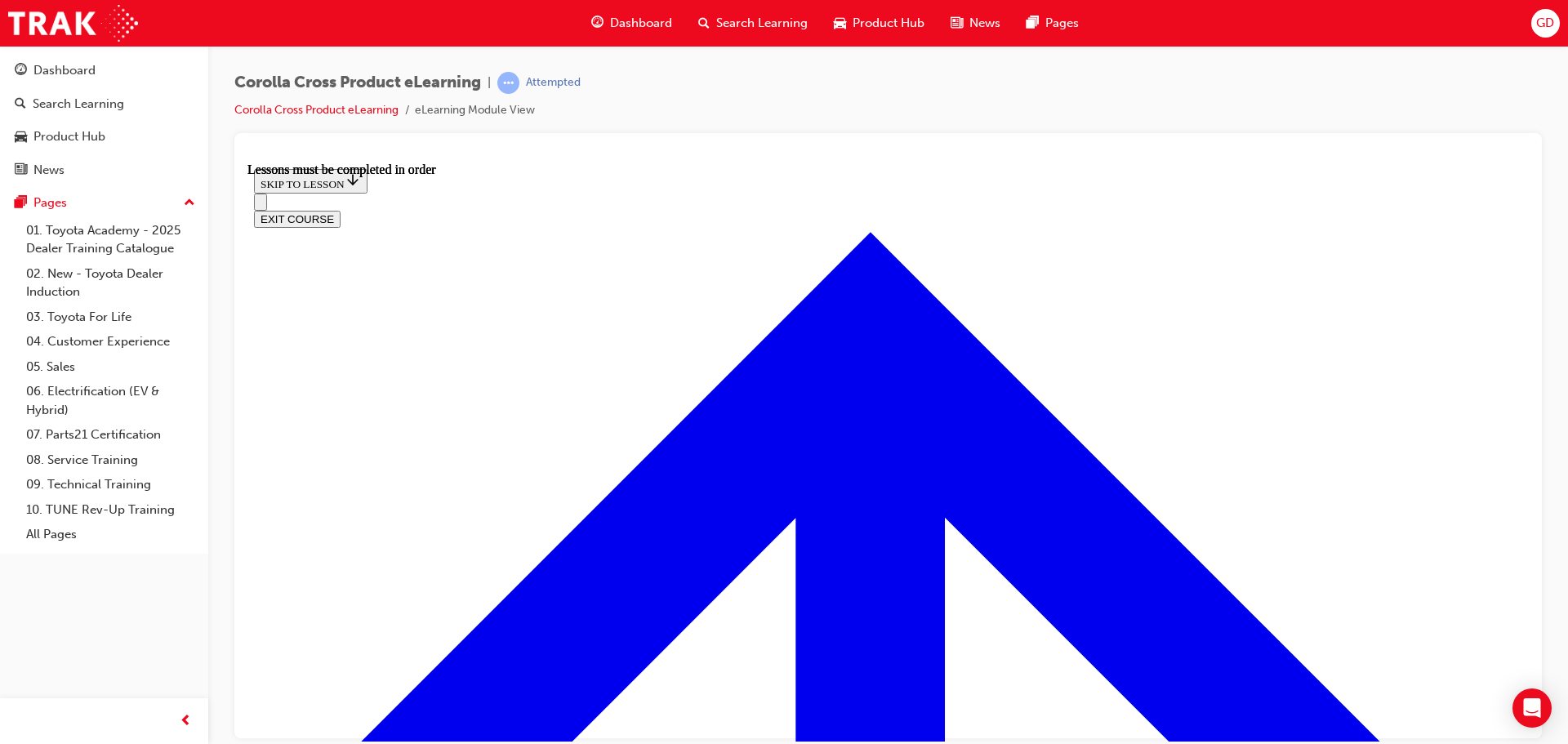
scroll to position [1445, 0]
drag, startPoint x: 731, startPoint y: 623, endPoint x: 1080, endPoint y: 483, distance: 376.0
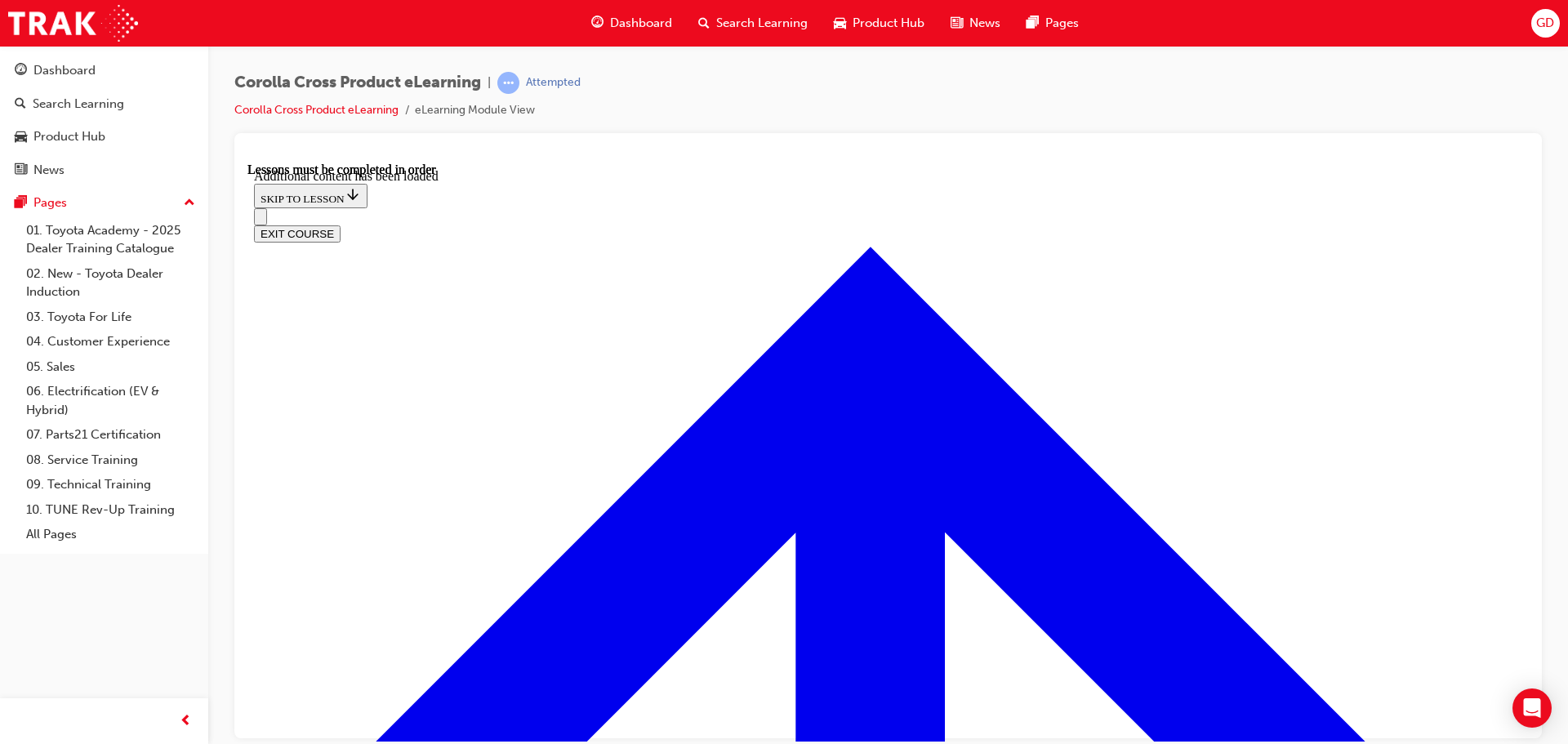
scroll to position [2352, 0]
radio input "true"
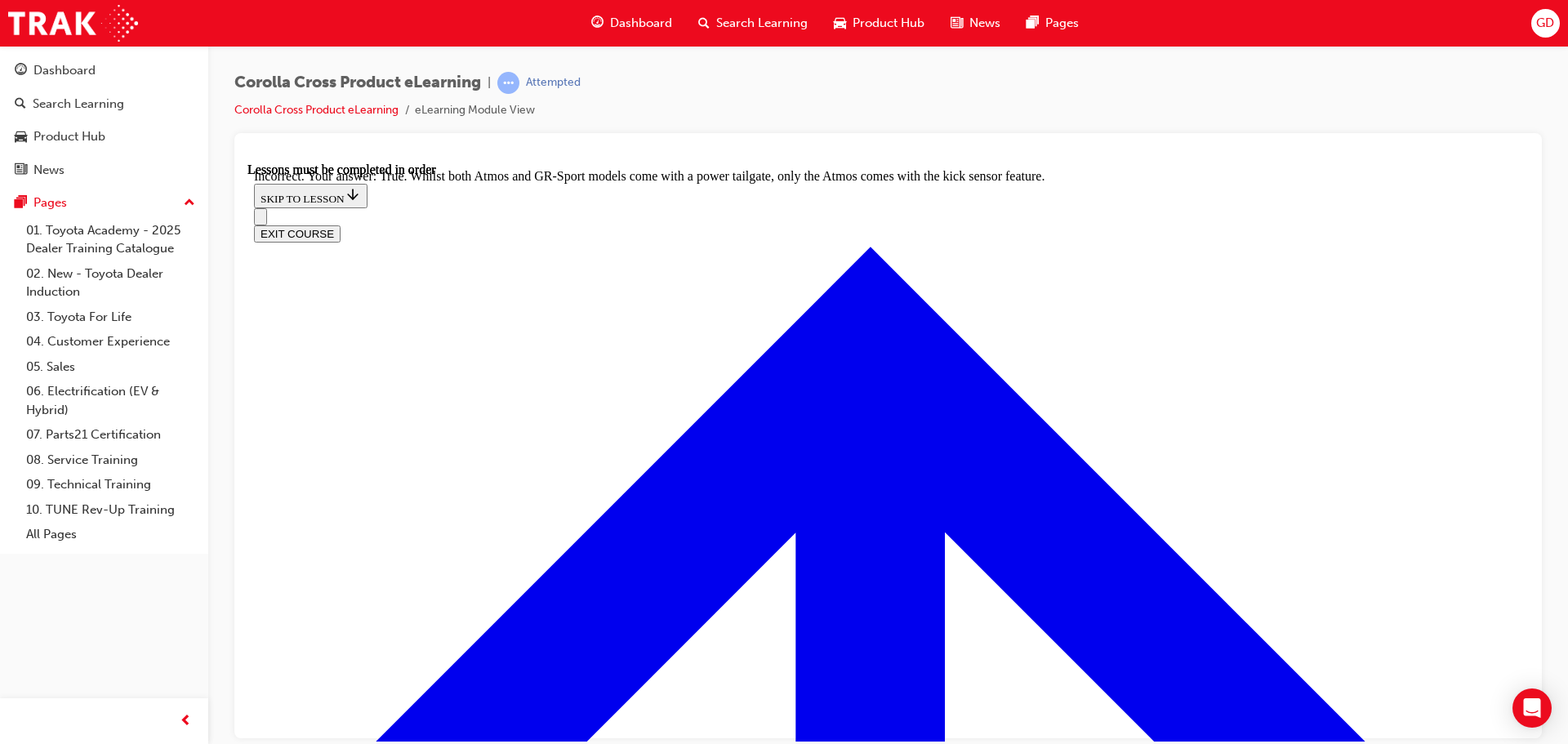
scroll to position [2515, 0]
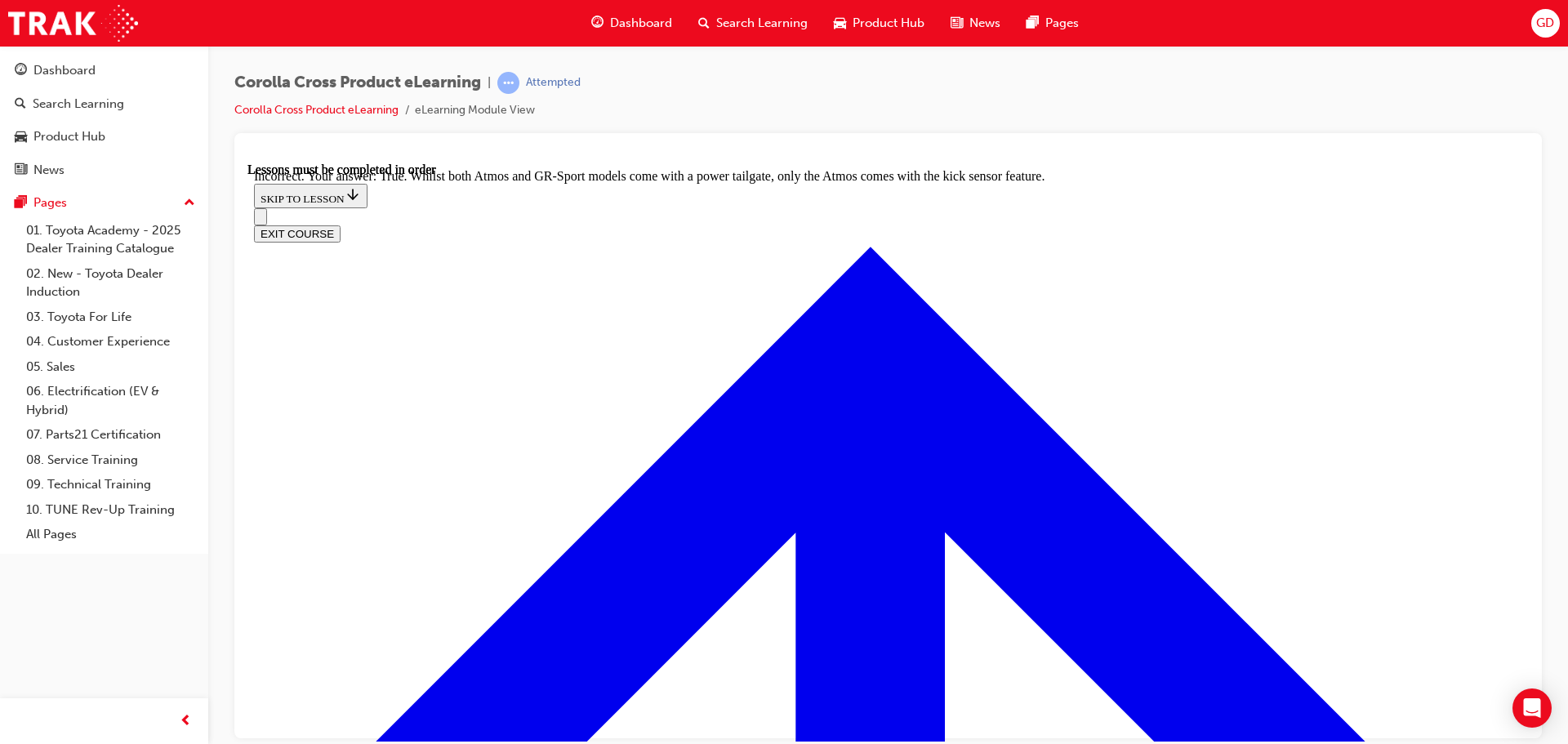
radio input "true"
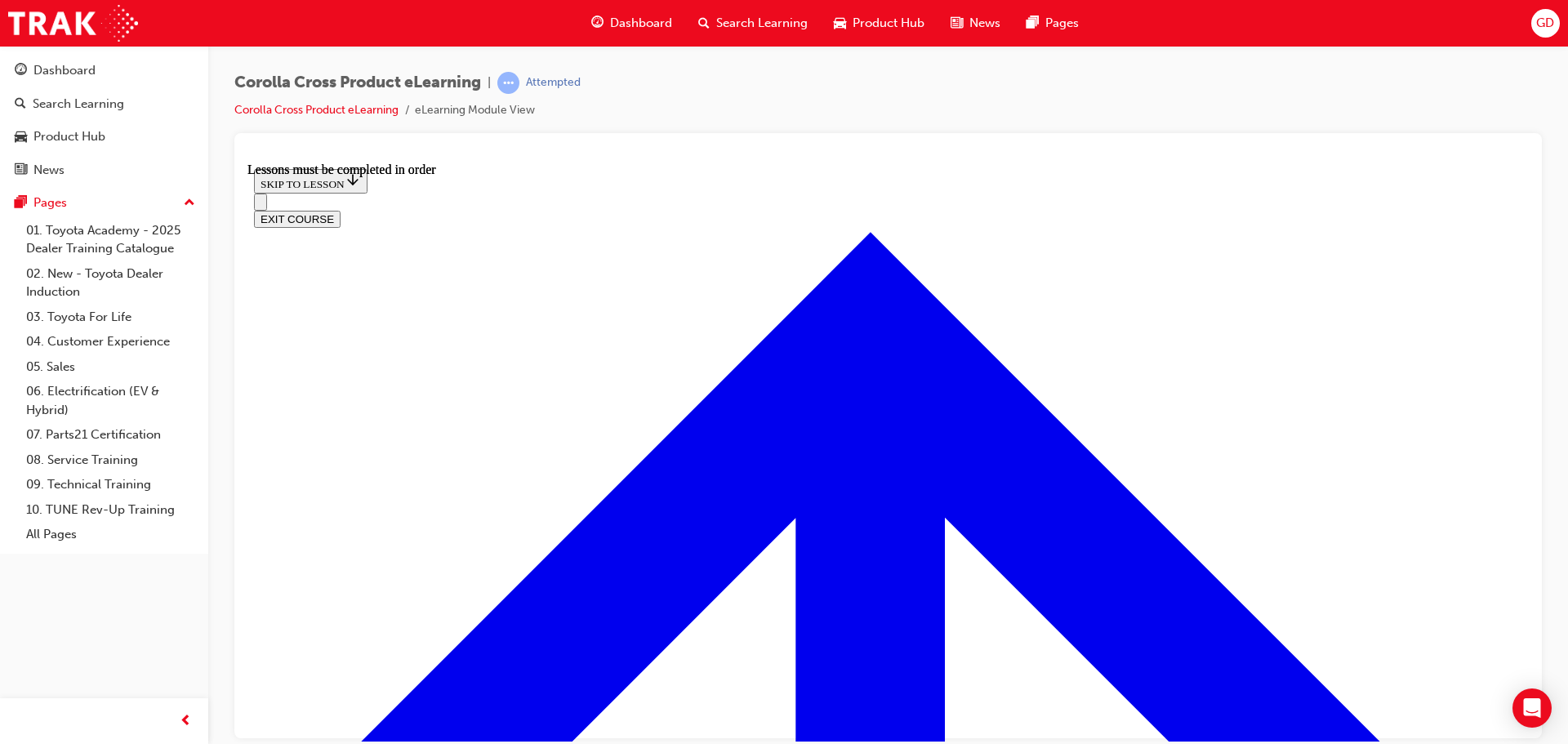
scroll to position [1772, 0]
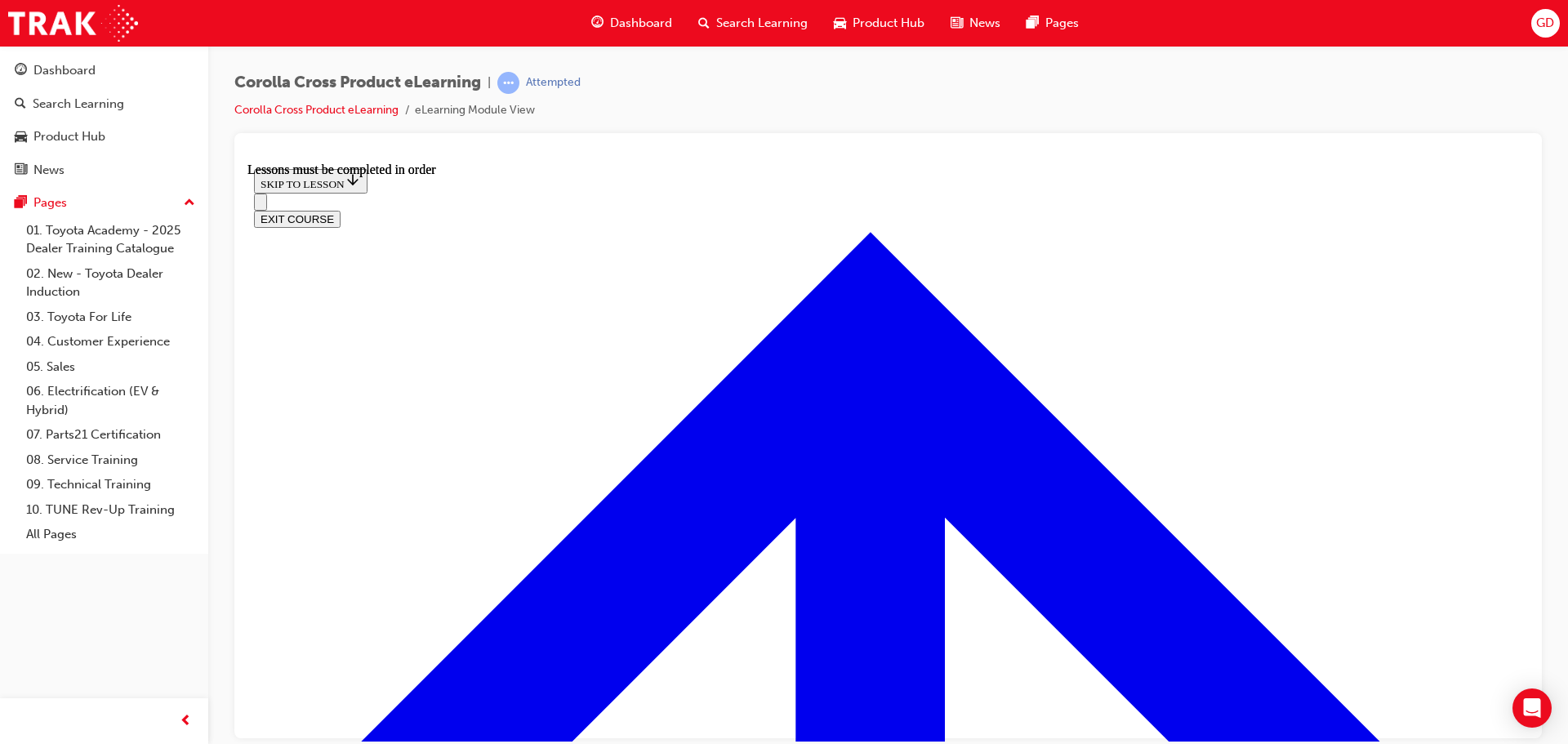
scroll to position [2951, 0]
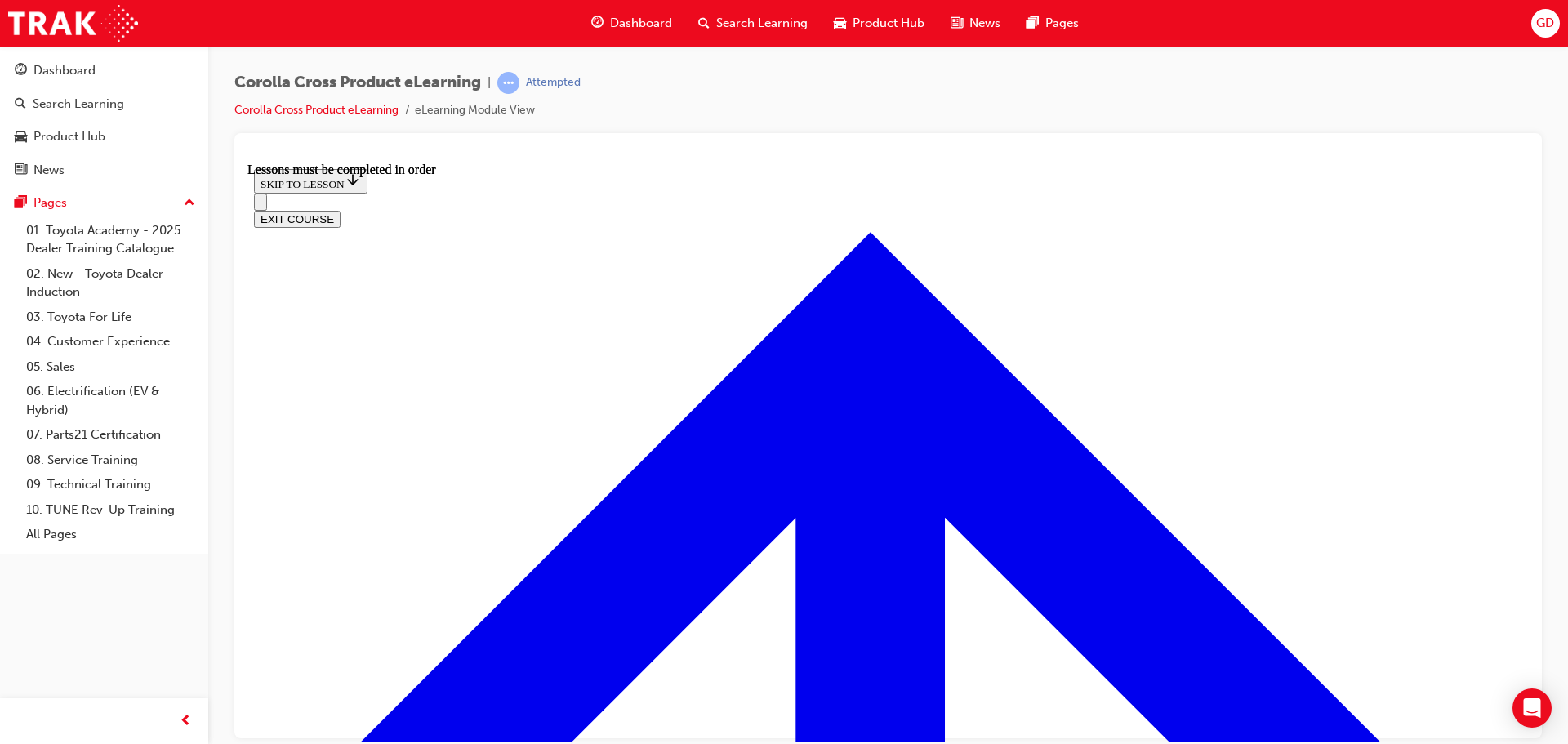
scroll to position [2624, 0]
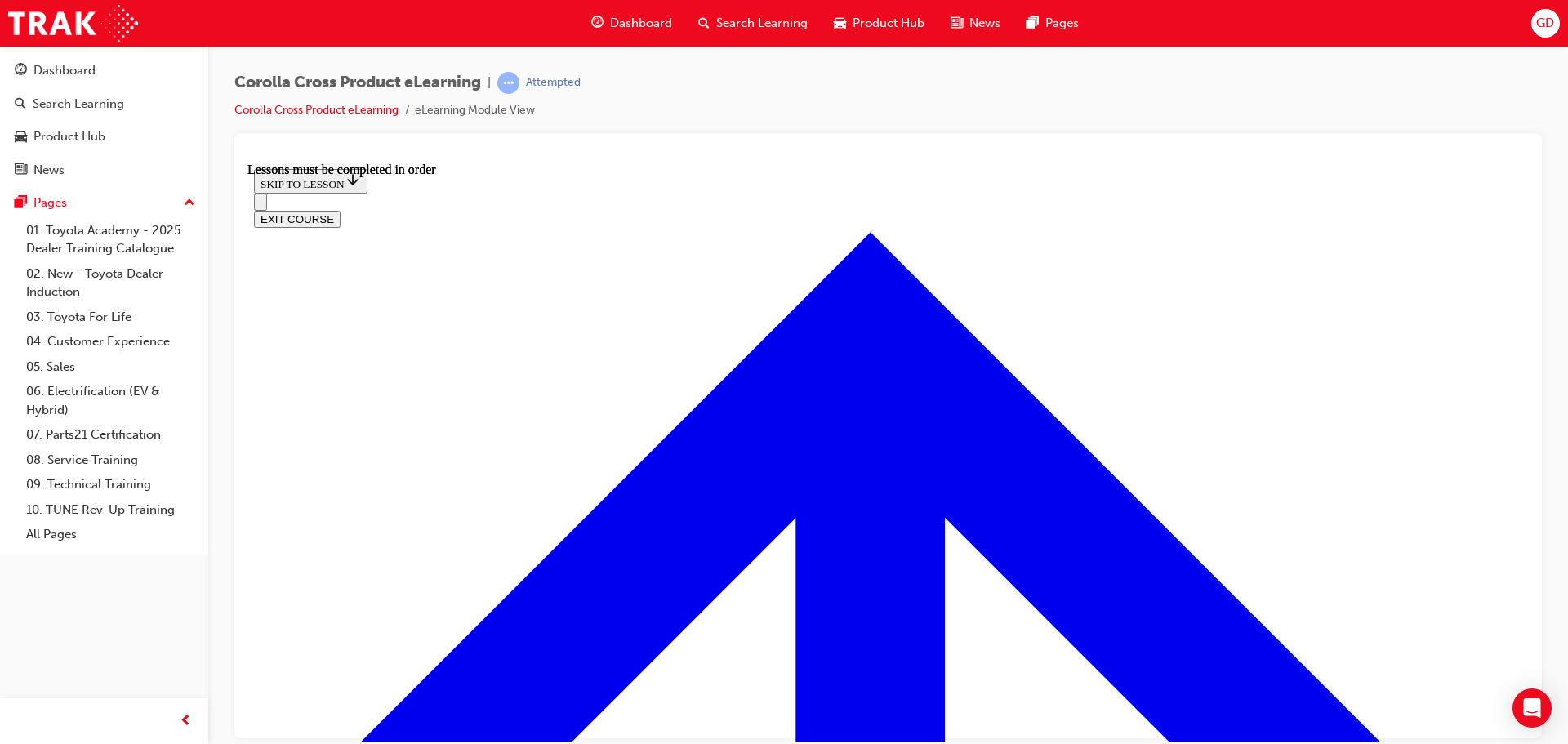
scroll to position [2951, 0]
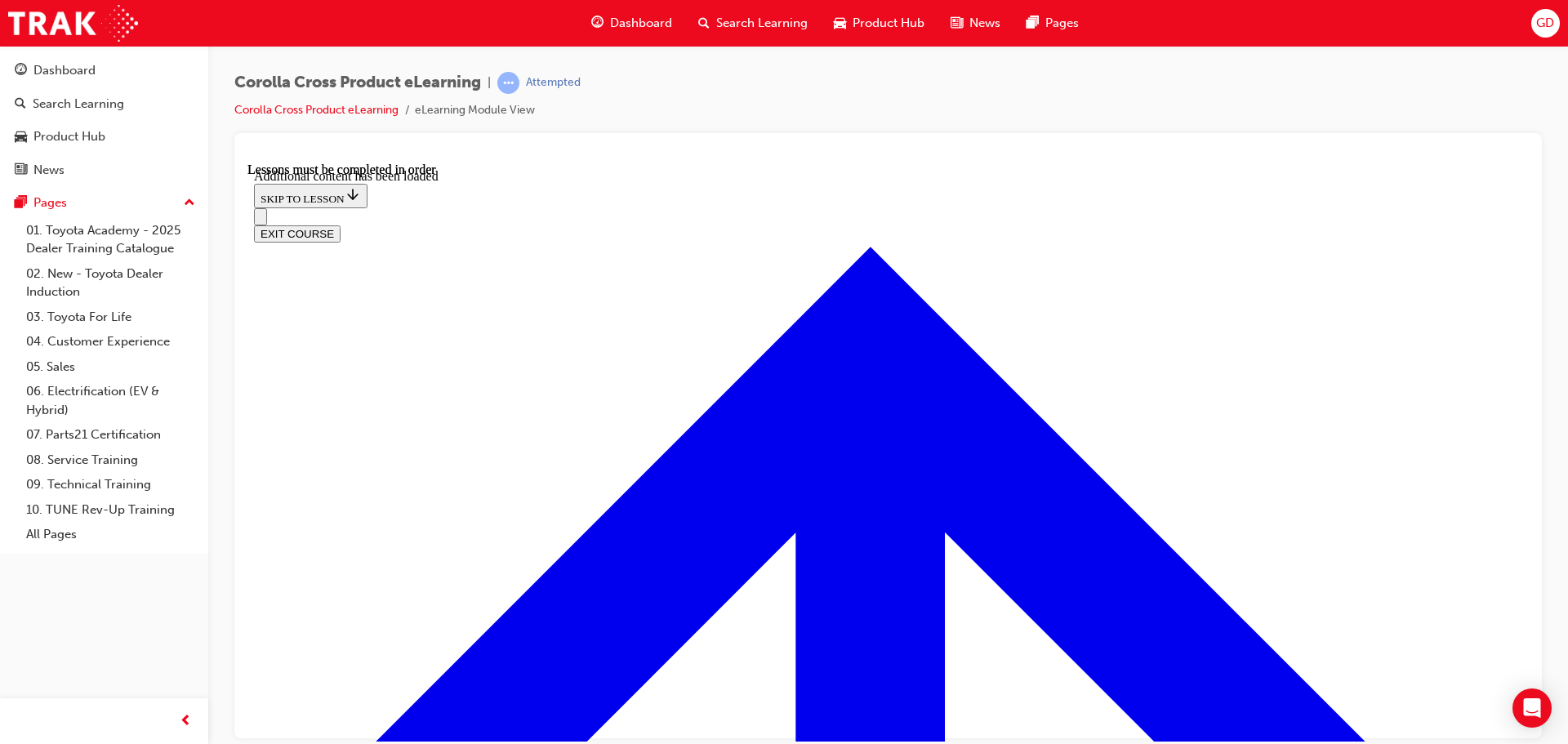
scroll to position [3926, 0]
checkbox input "true"
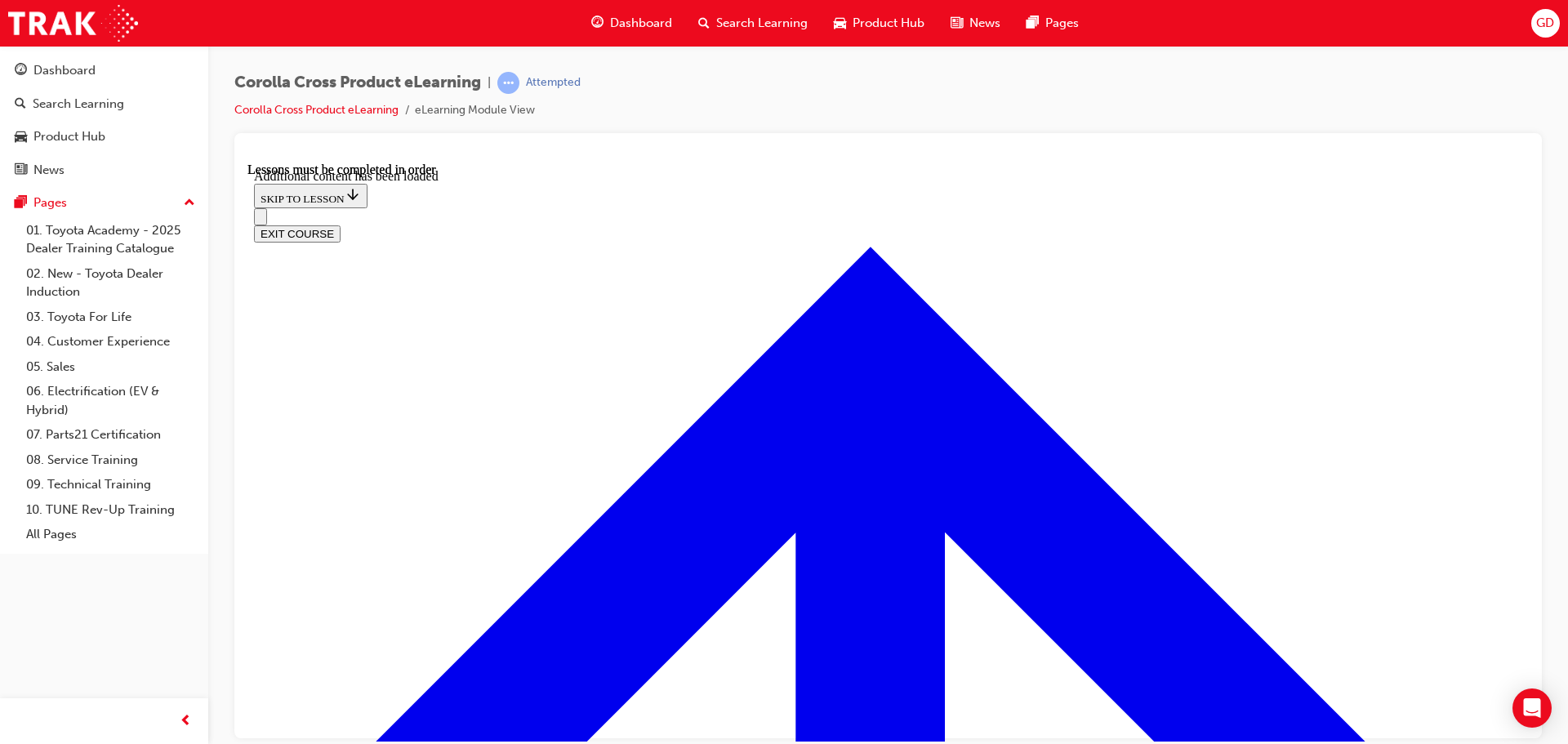
checkbox input "true"
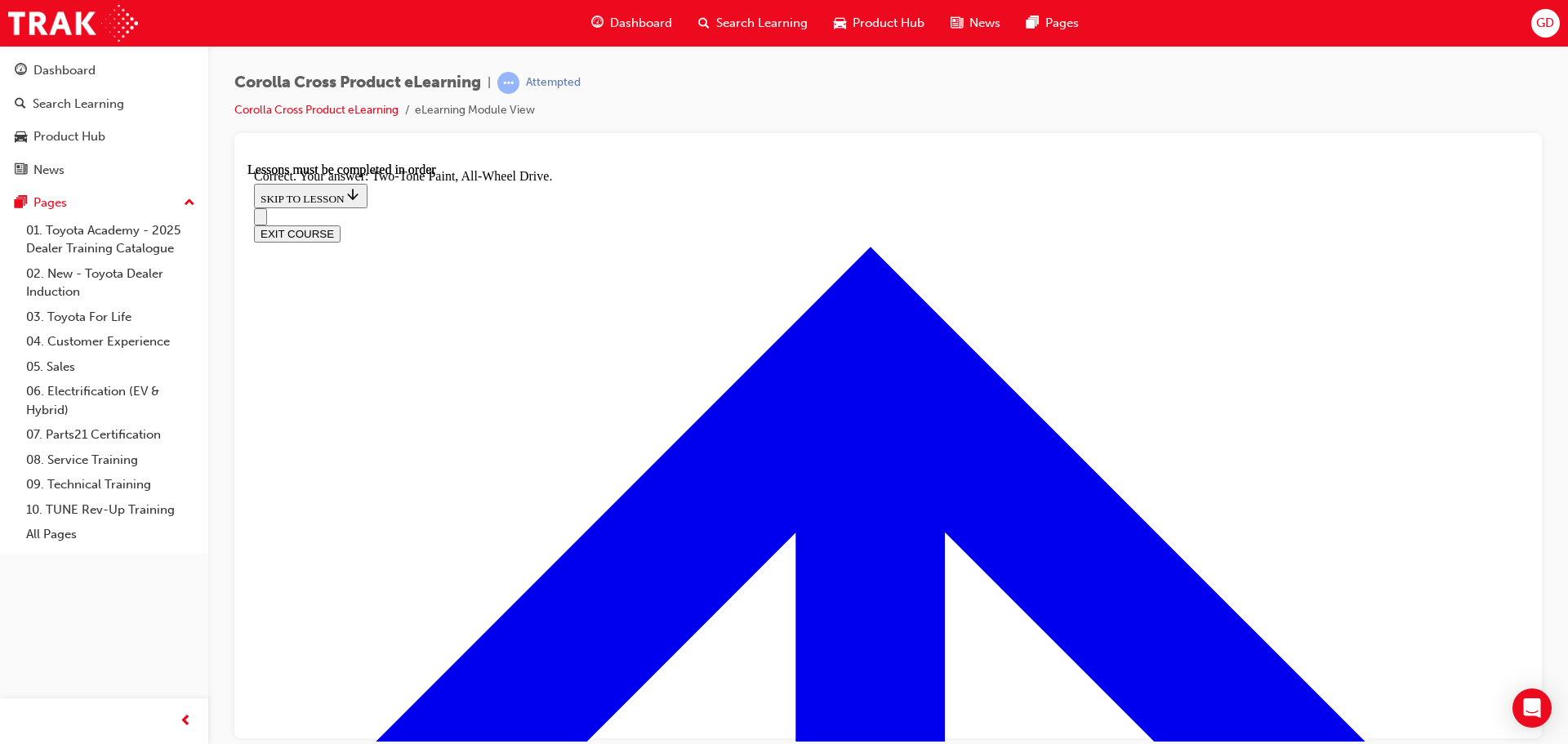
radio input "true"
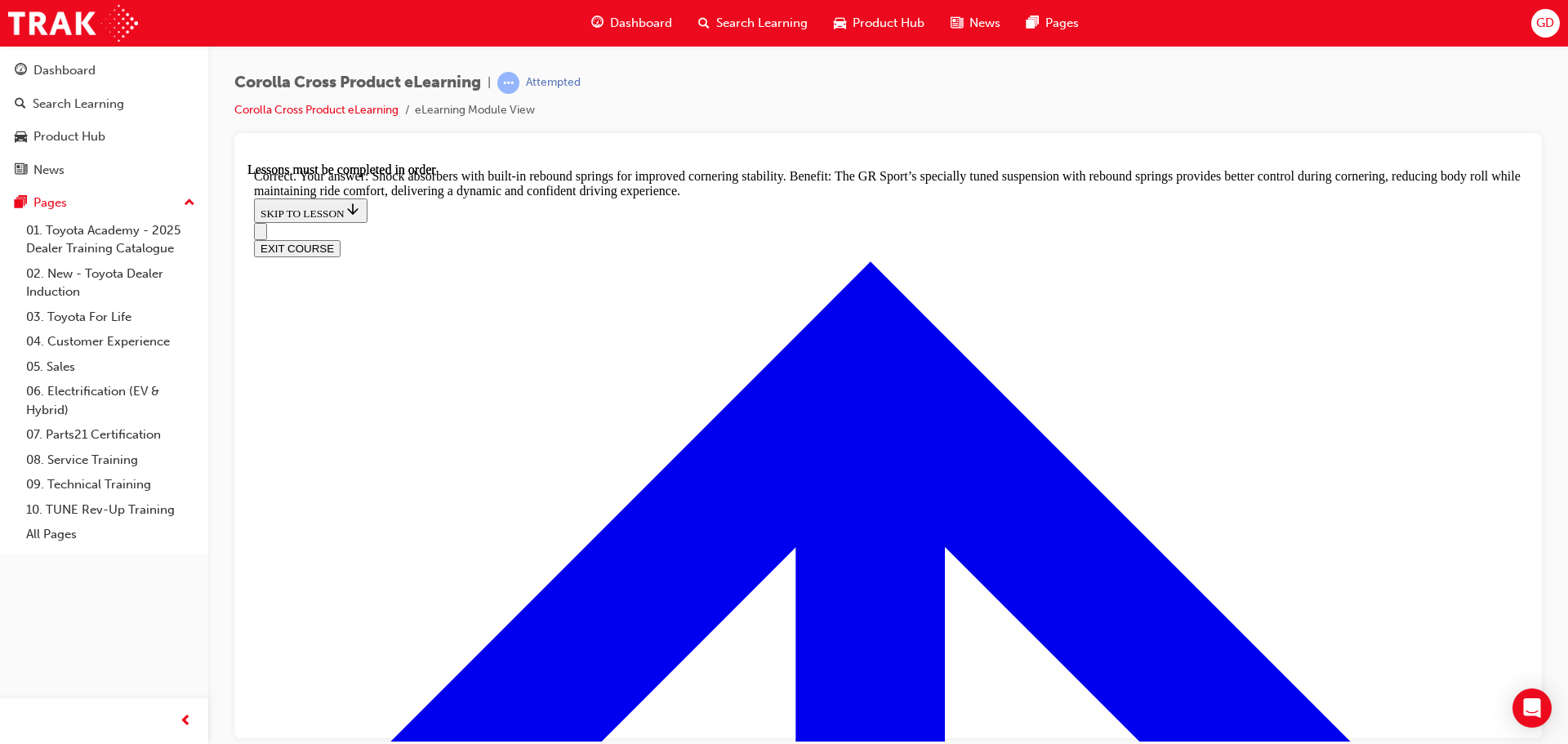
scroll to position [5217, 0]
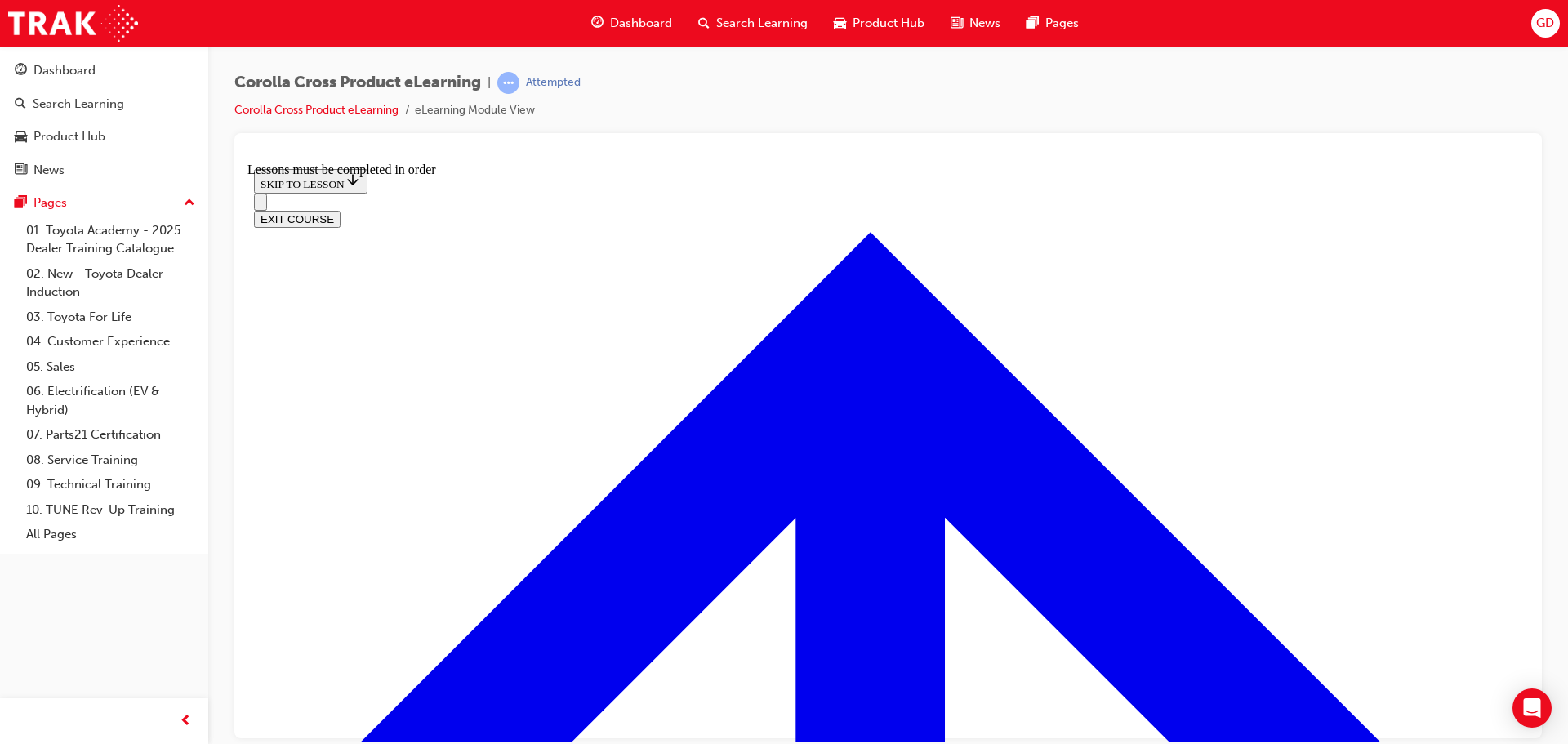
scroll to position [1498, 0]
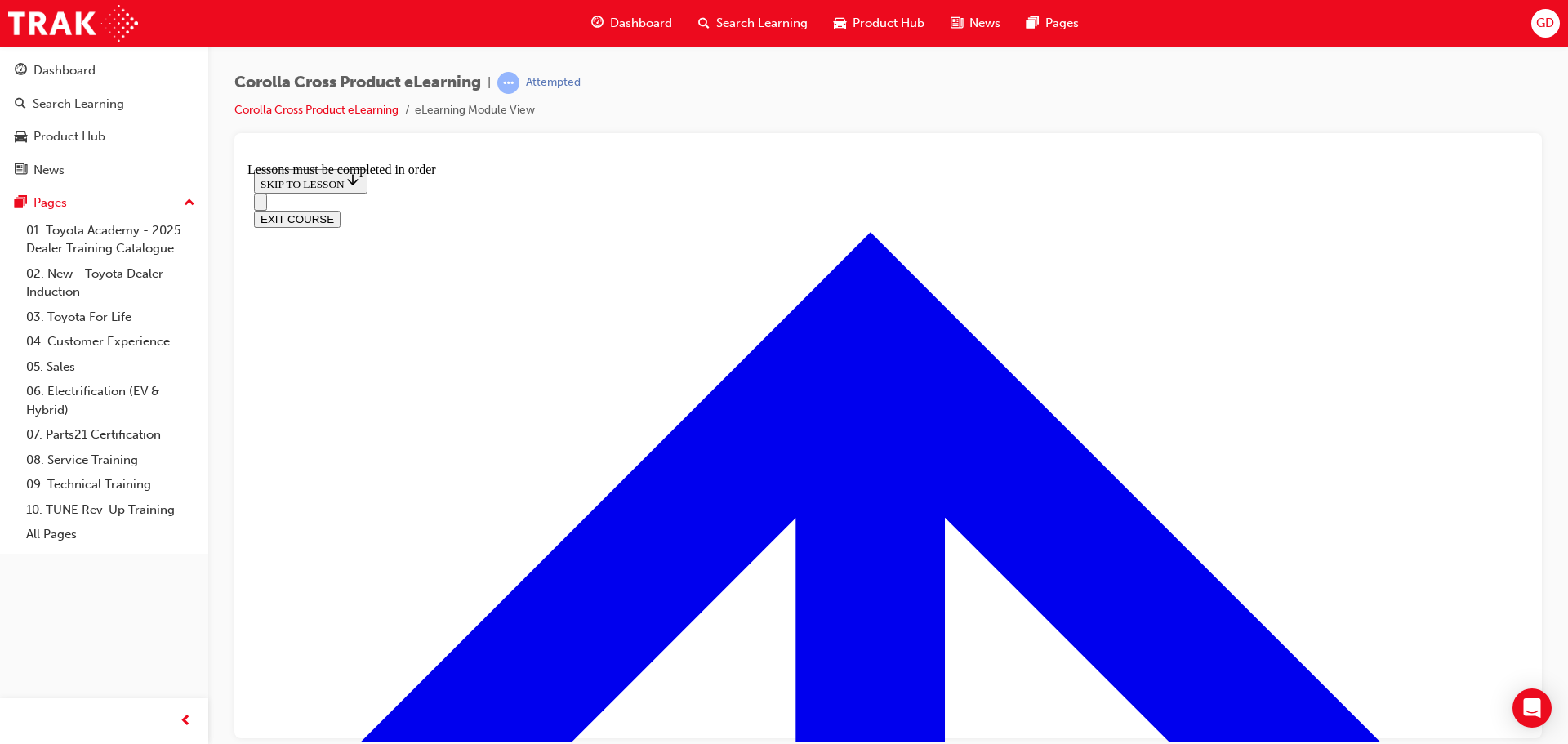
drag, startPoint x: 645, startPoint y: 481, endPoint x: 679, endPoint y: 485, distance: 34.2
